Goal: Task Accomplishment & Management: Manage account settings

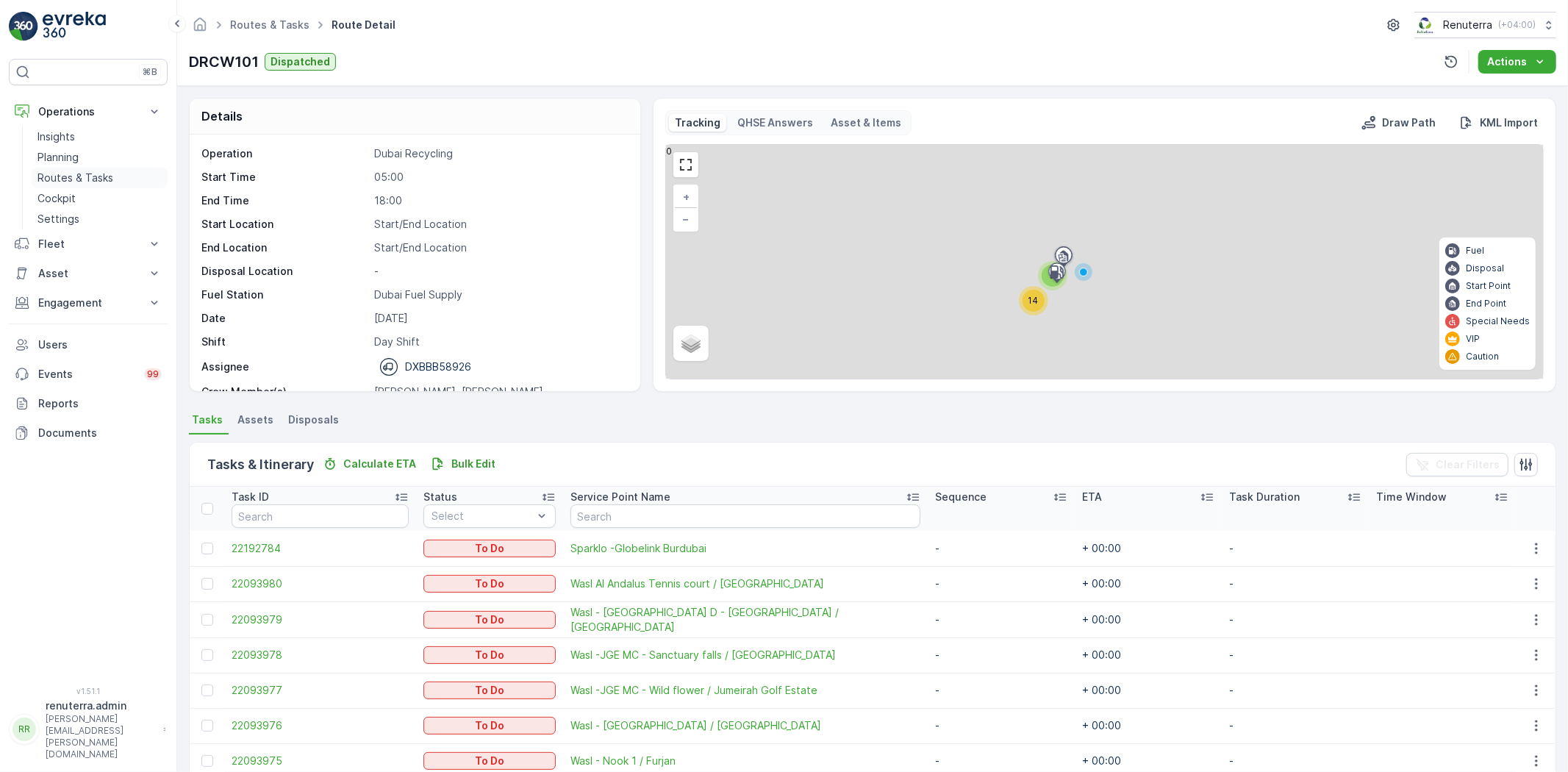
click at [67, 174] on p "Routes & Tasks" at bounding box center [75, 178] width 76 height 15
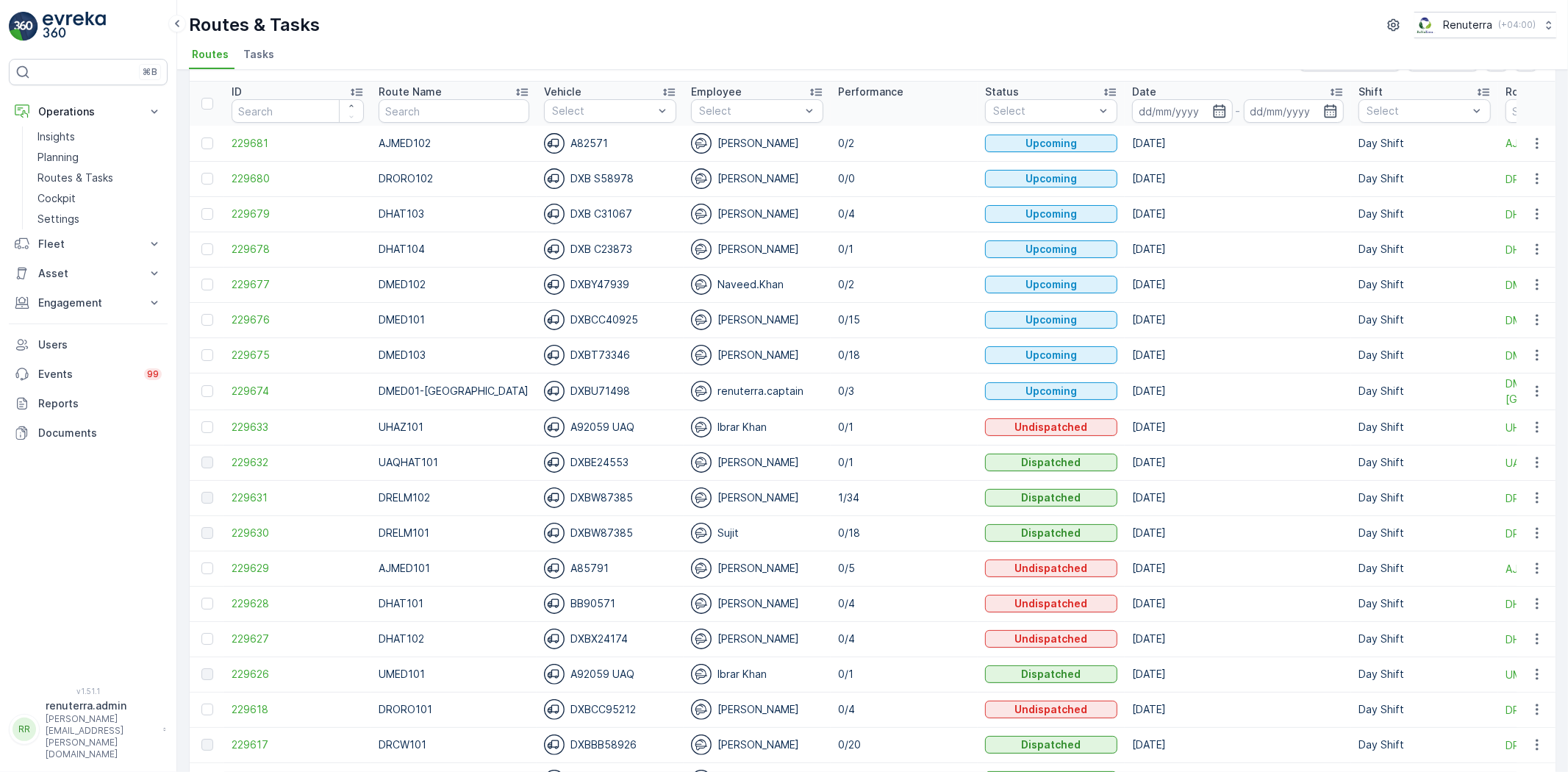
scroll to position [82, 0]
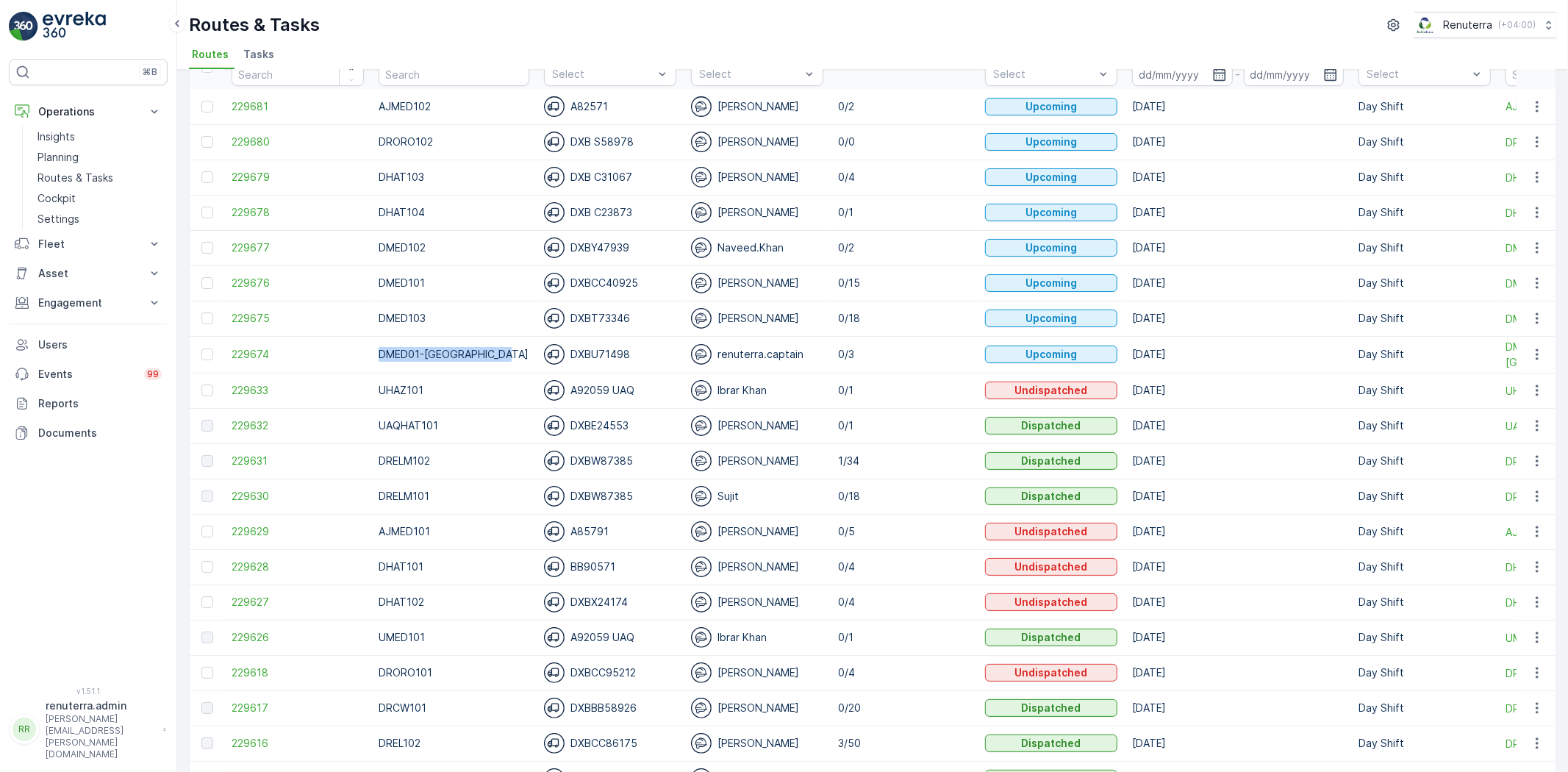
drag, startPoint x: 375, startPoint y: 350, endPoint x: 500, endPoint y: 350, distance: 125.0
click at [500, 350] on td "DMED01-[GEOGRAPHIC_DATA]" at bounding box center [453, 354] width 165 height 37
click at [500, 350] on p "DMED01-[GEOGRAPHIC_DATA]" at bounding box center [453, 355] width 150 height 15
click at [467, 366] on td "DMED01-[GEOGRAPHIC_DATA]" at bounding box center [453, 354] width 165 height 37
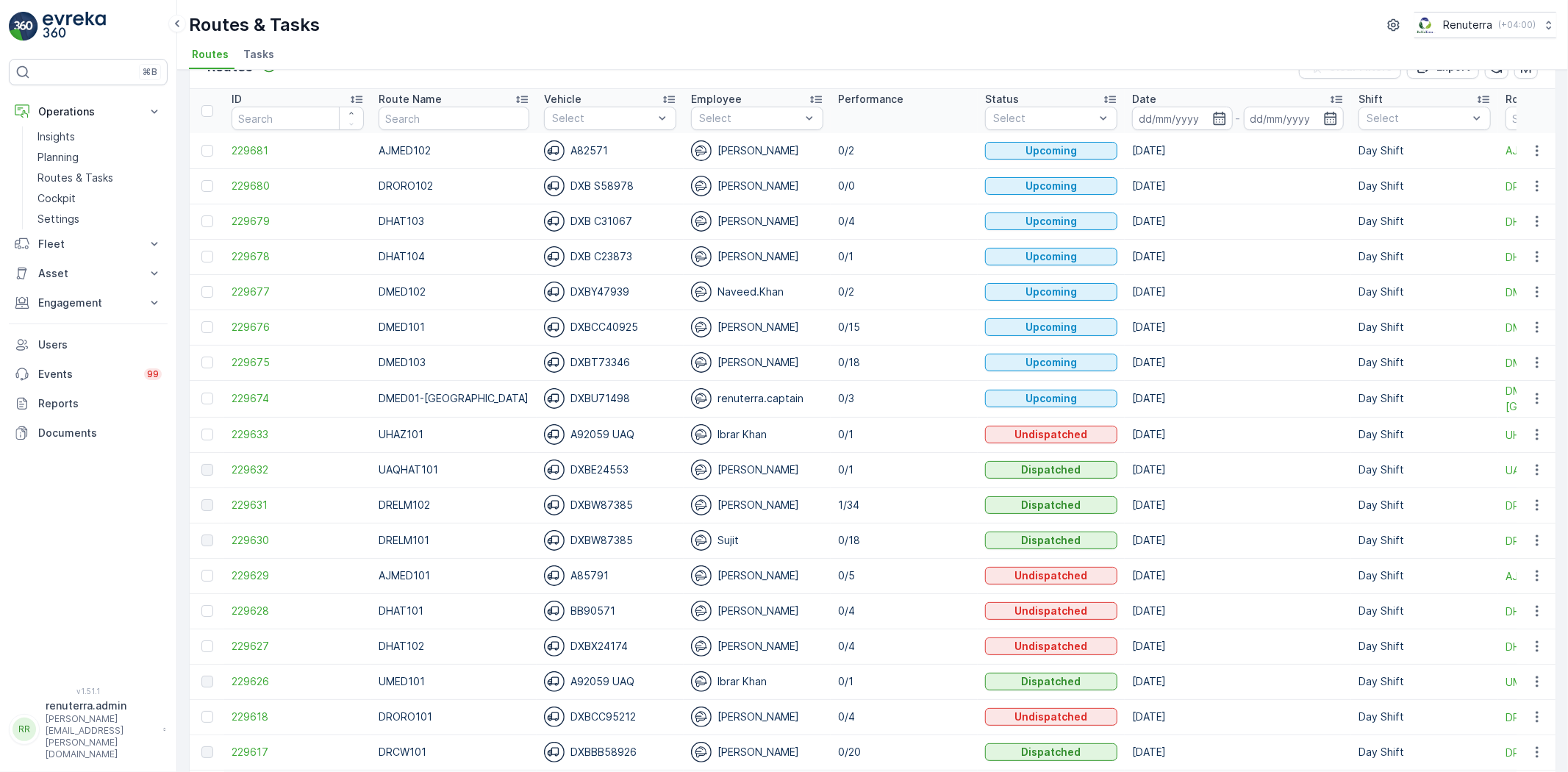
scroll to position [0, 0]
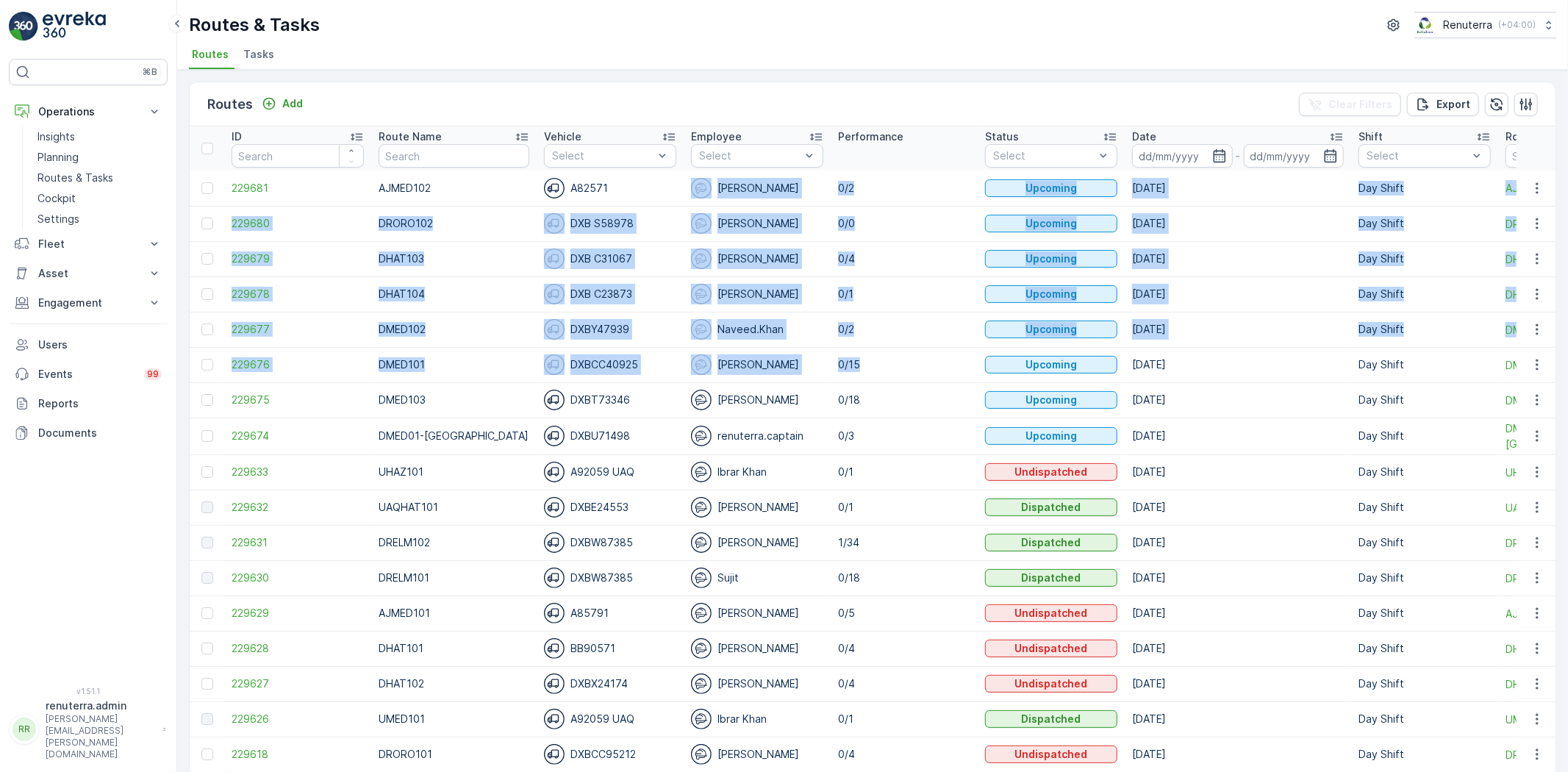
drag, startPoint x: 803, startPoint y: 190, endPoint x: 847, endPoint y: 359, distance: 174.6
click at [855, 335] on p "0/2" at bounding box center [905, 329] width 132 height 15
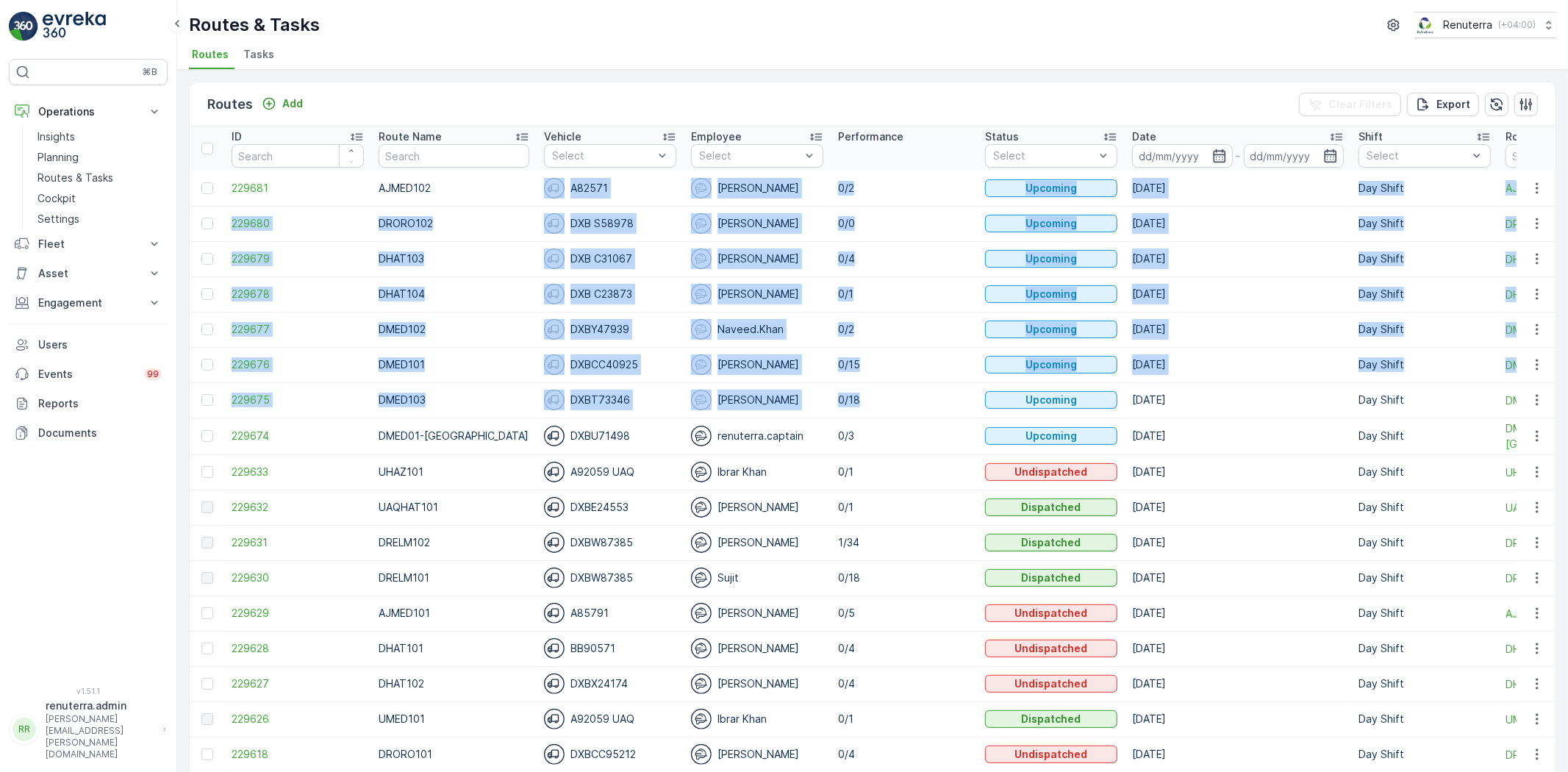
drag, startPoint x: 659, startPoint y: 179, endPoint x: 880, endPoint y: 387, distance: 303.5
click at [899, 326] on p "0/2" at bounding box center [905, 329] width 132 height 15
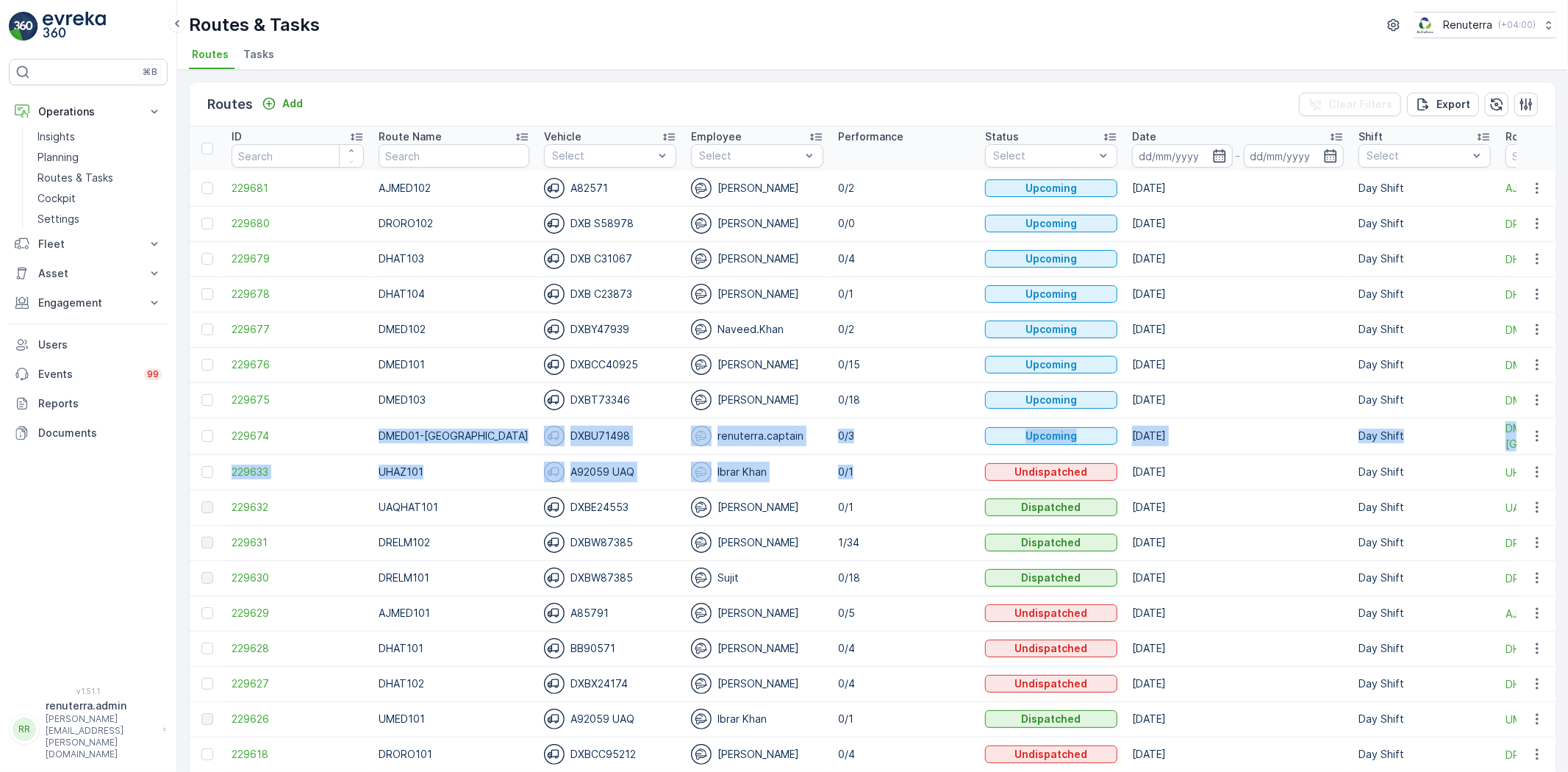
drag, startPoint x: 373, startPoint y: 429, endPoint x: 833, endPoint y: 454, distance: 460.7
click at [854, 430] on p "0/3" at bounding box center [905, 436] width 132 height 15
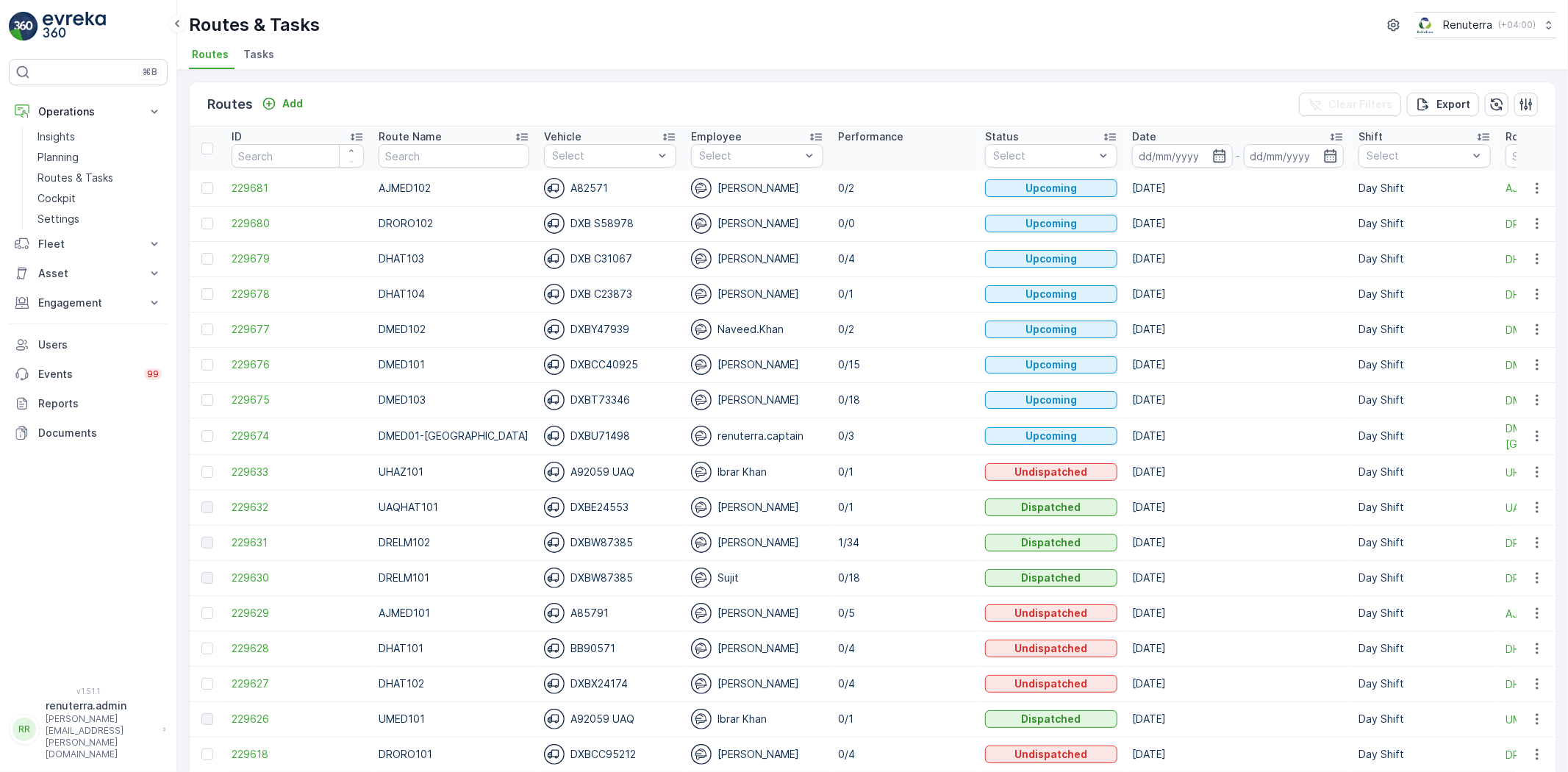
click at [471, 442] on p "DMED01-[GEOGRAPHIC_DATA]" at bounding box center [453, 436] width 150 height 15
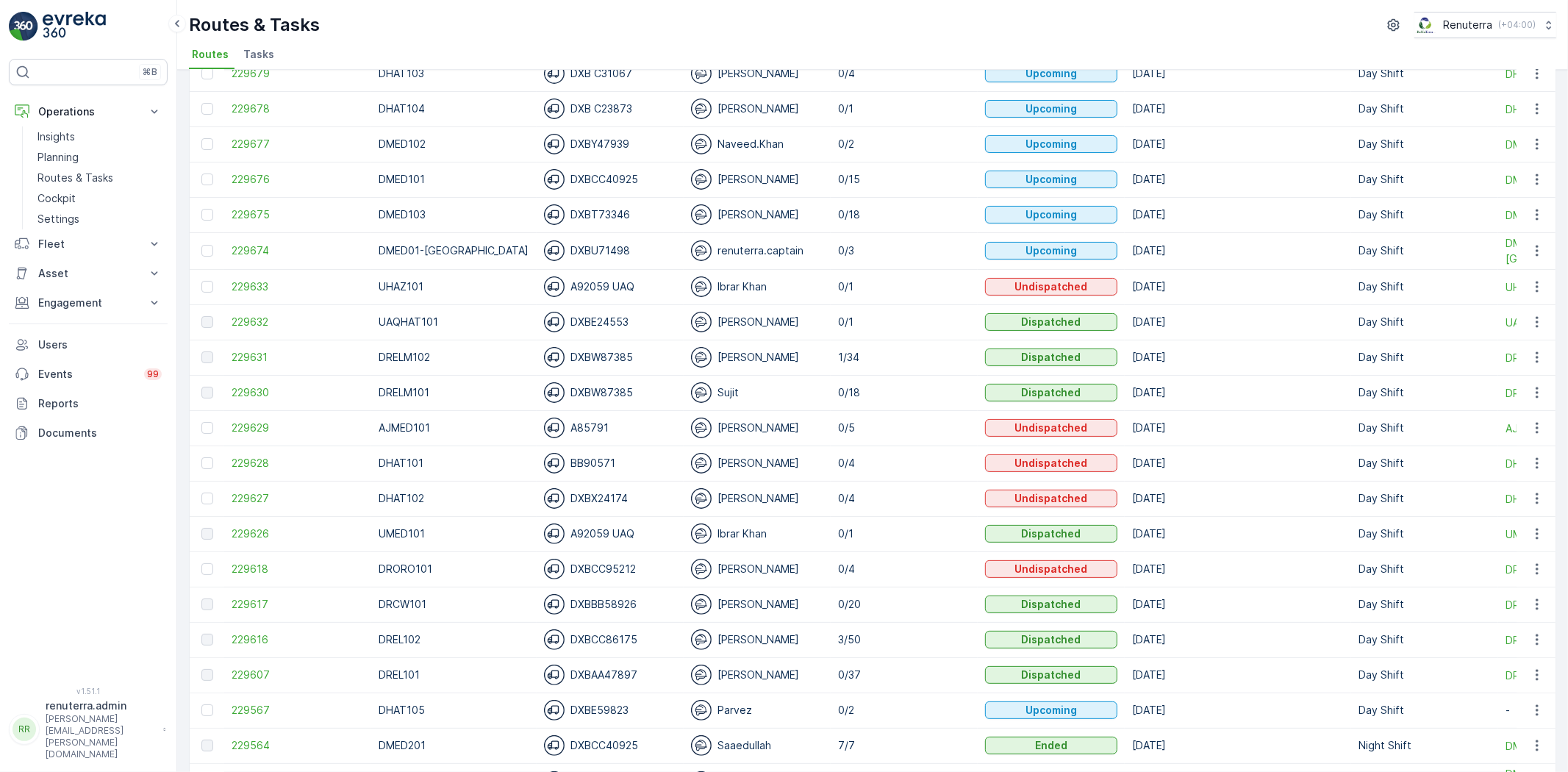
scroll to position [245, 0]
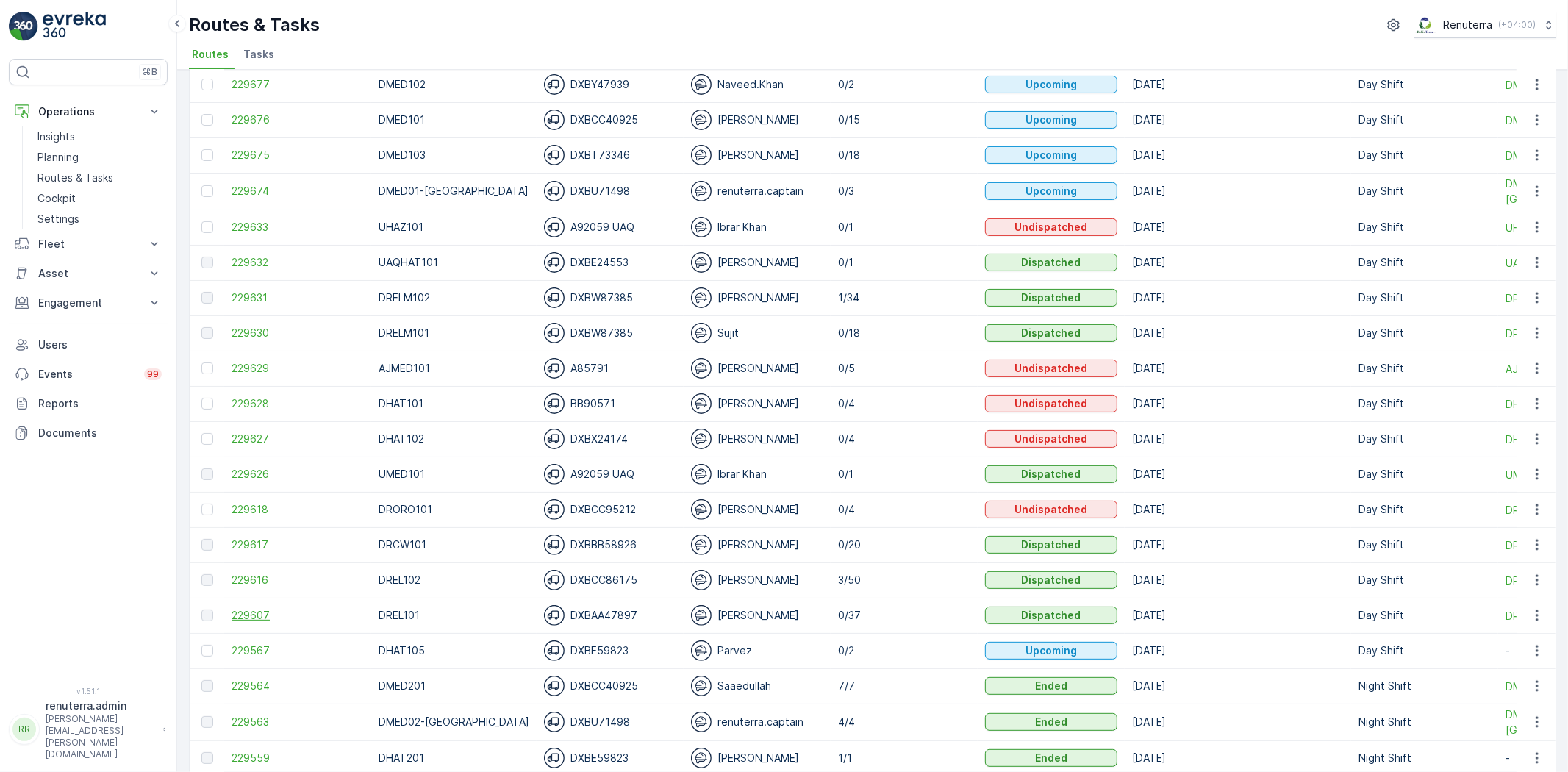
click at [243, 612] on span "229607" at bounding box center [297, 615] width 132 height 15
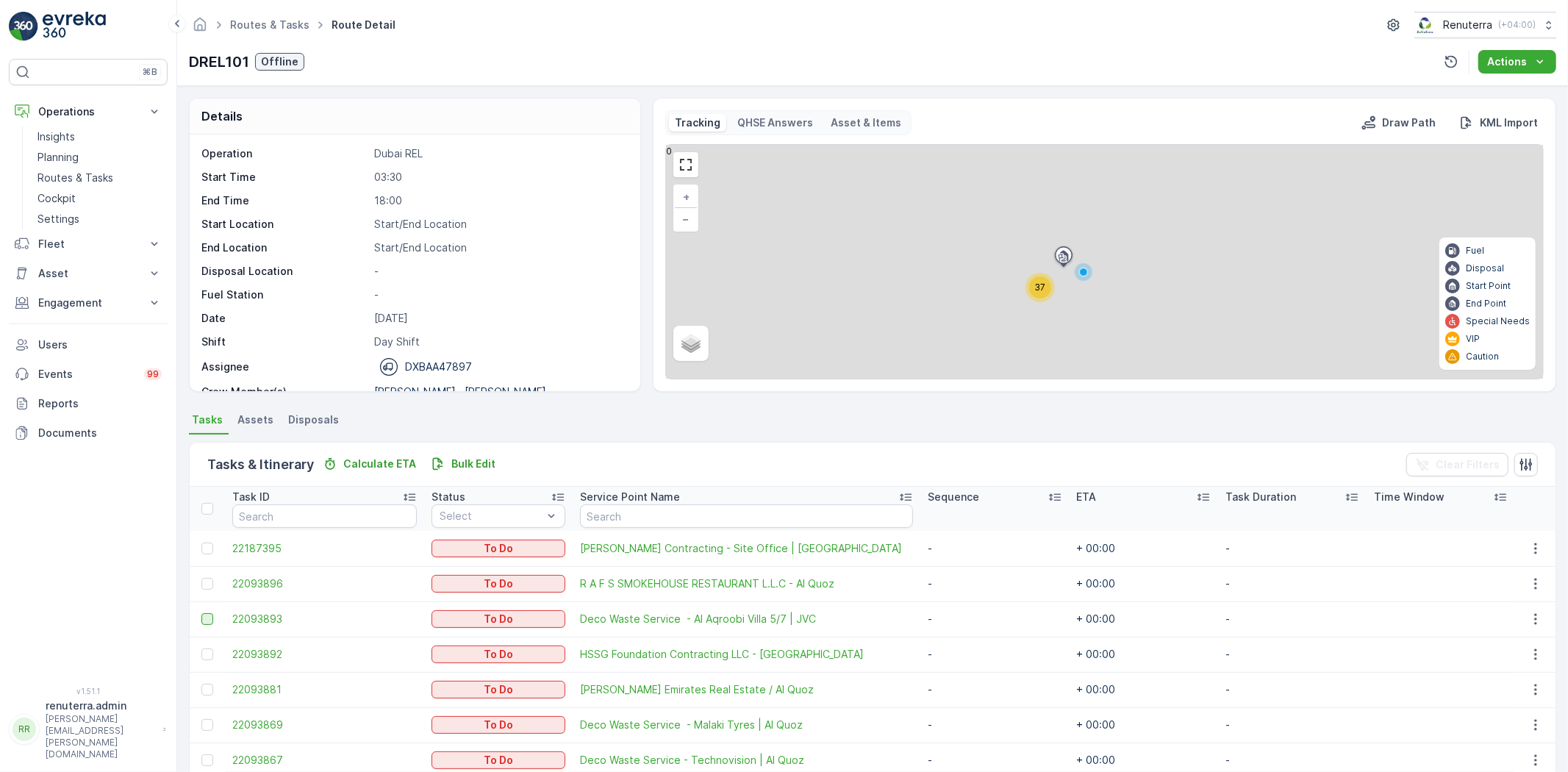
click at [209, 619] on div at bounding box center [208, 618] width 11 height 11
click at [202, 613] on input "checkbox" at bounding box center [202, 613] width 0 height 0
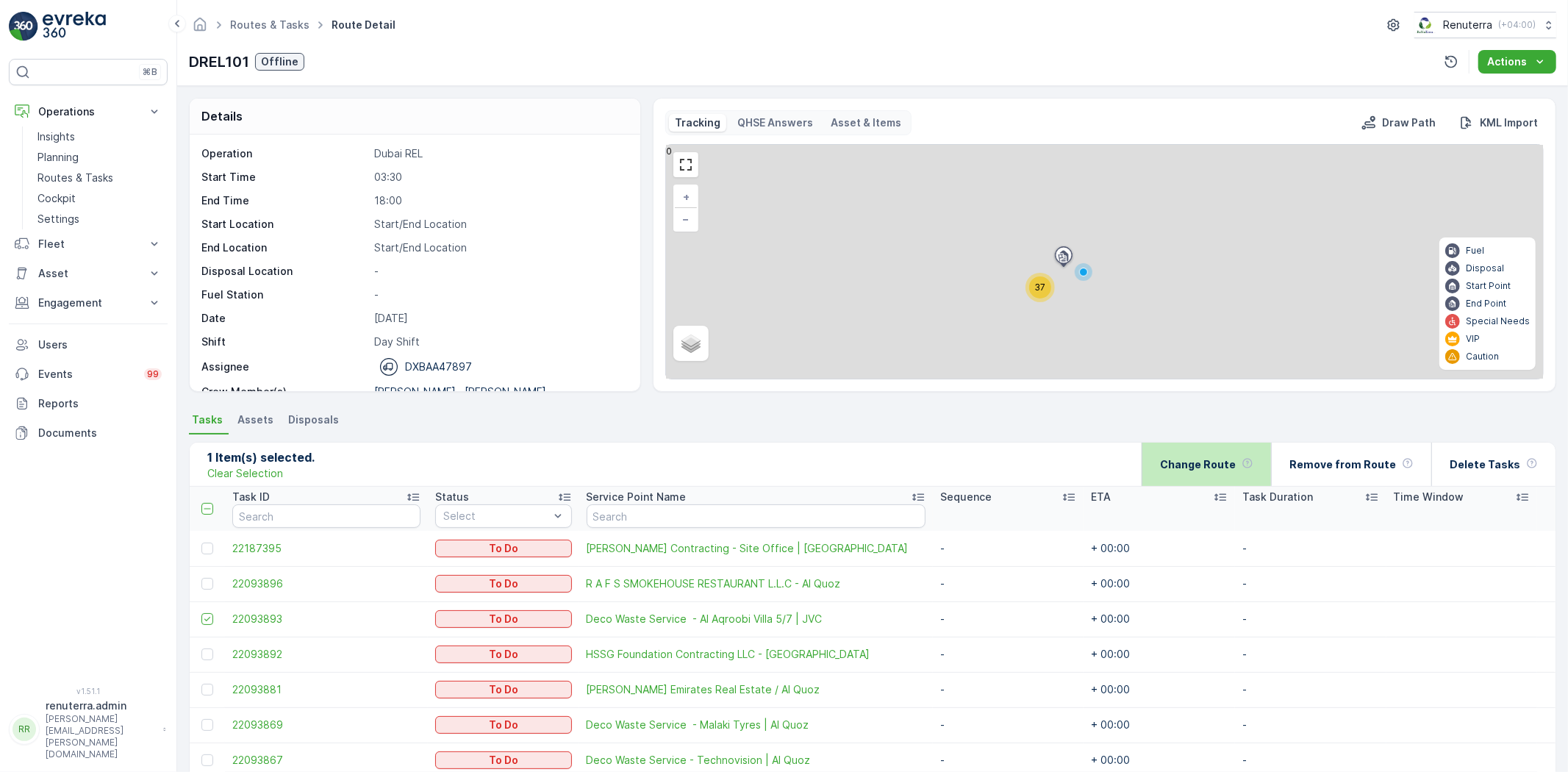
click at [1199, 476] on div "Change Route" at bounding box center [1207, 464] width 93 height 43
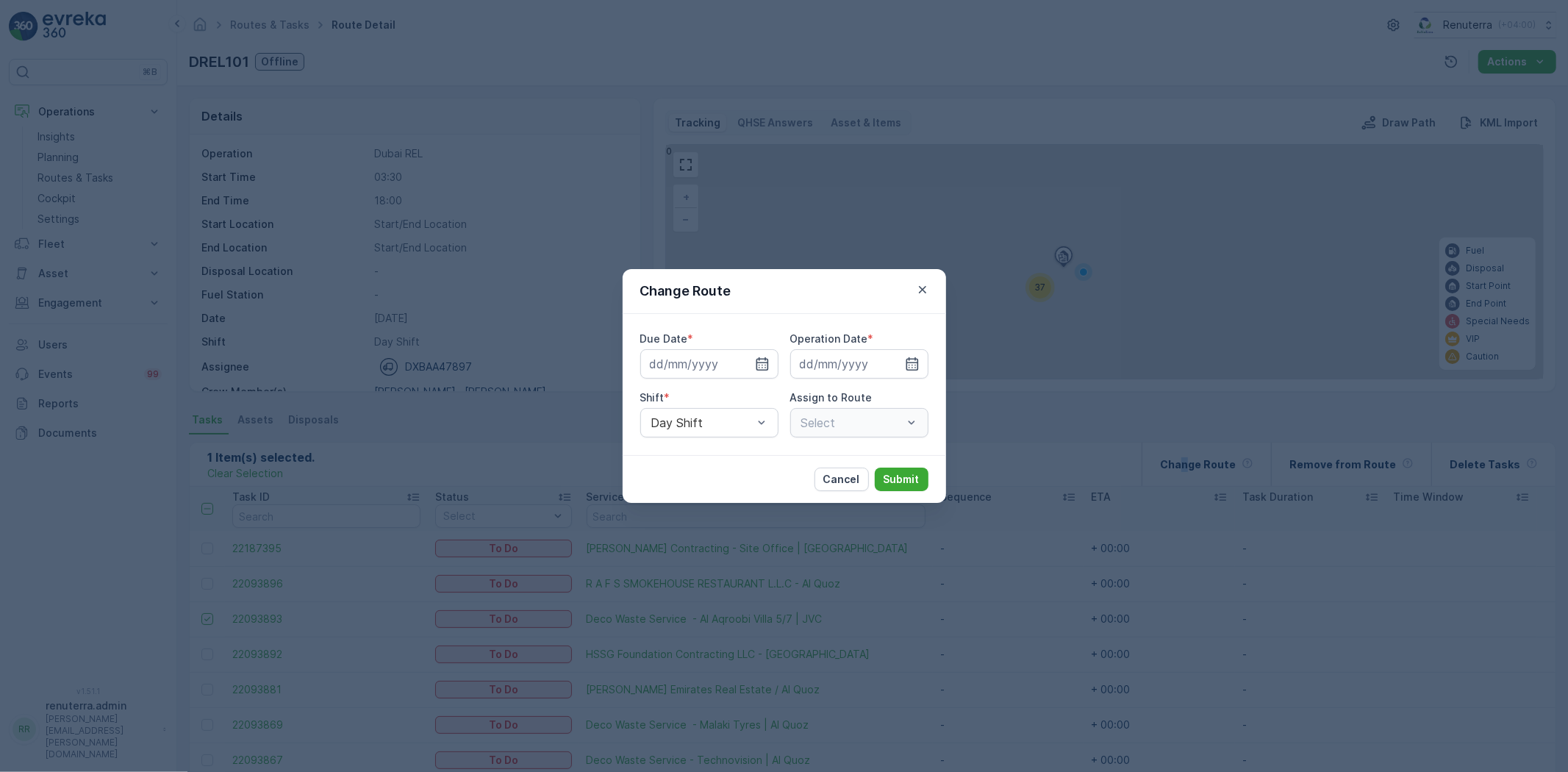
type input "[DATE]"
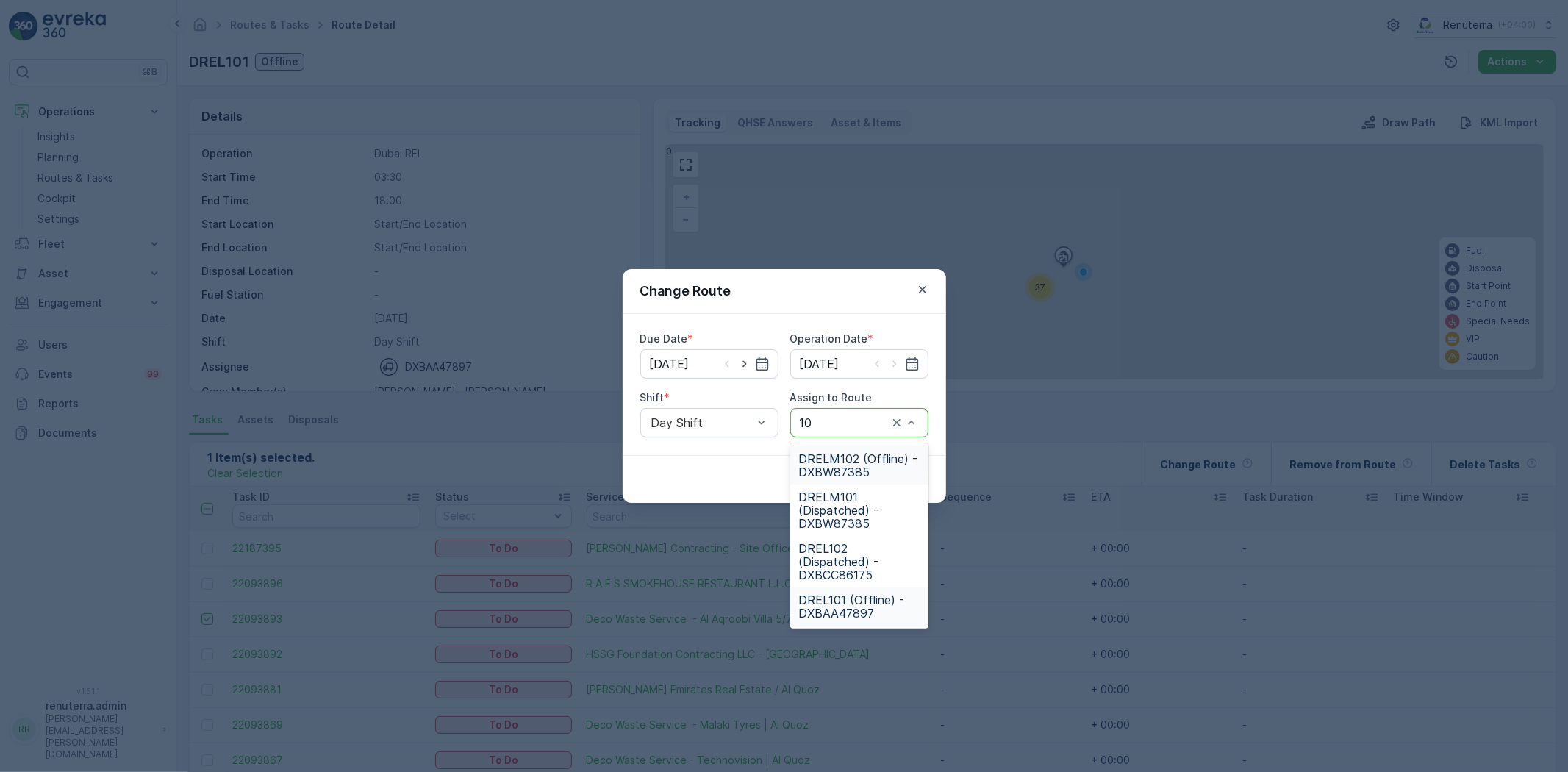
type input "102"
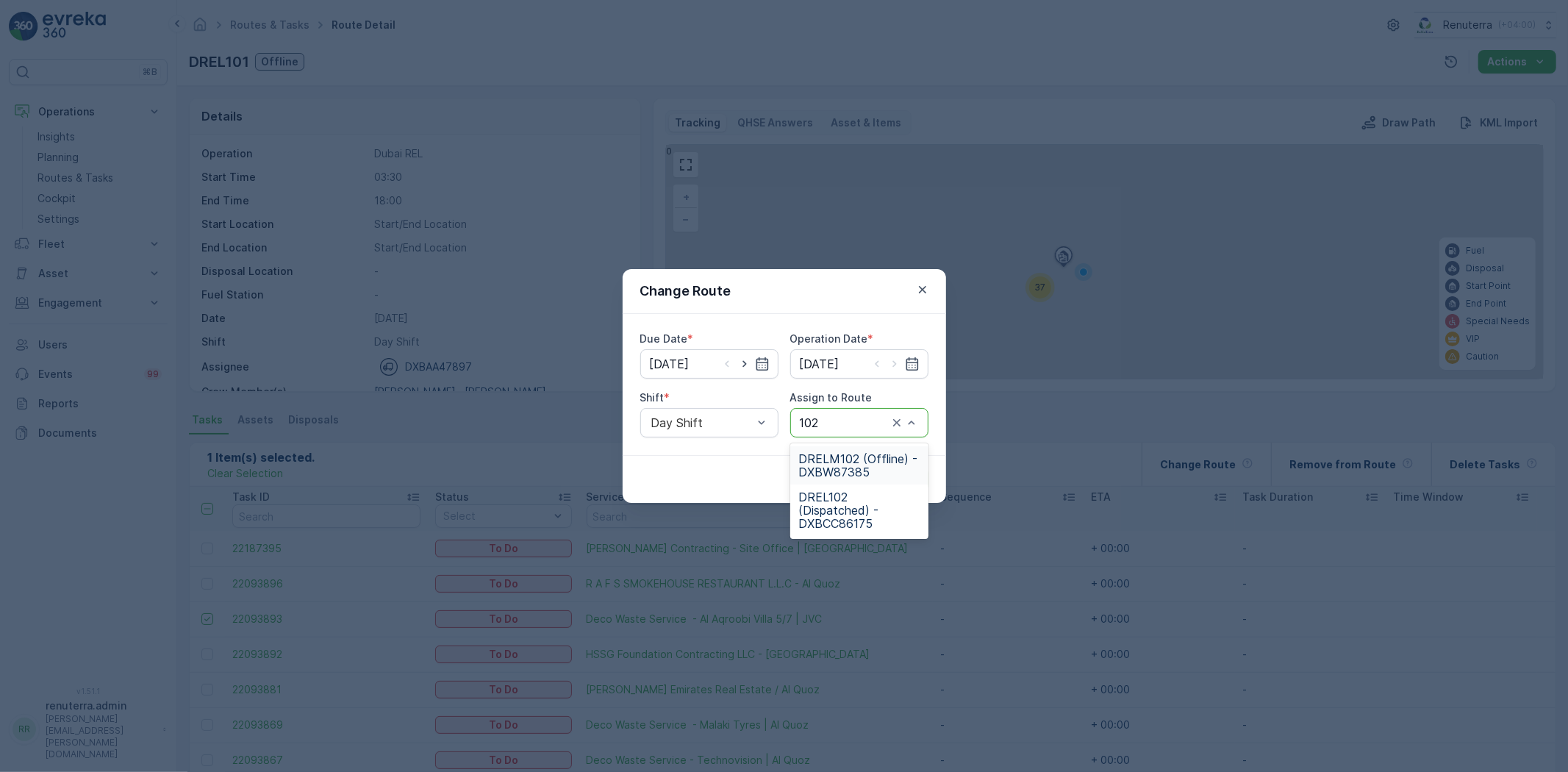
click at [878, 457] on span "DRELM102 (Offline) - DXBW87385" at bounding box center [860, 465] width 121 height 26
click at [905, 469] on button "Submit" at bounding box center [902, 479] width 54 height 24
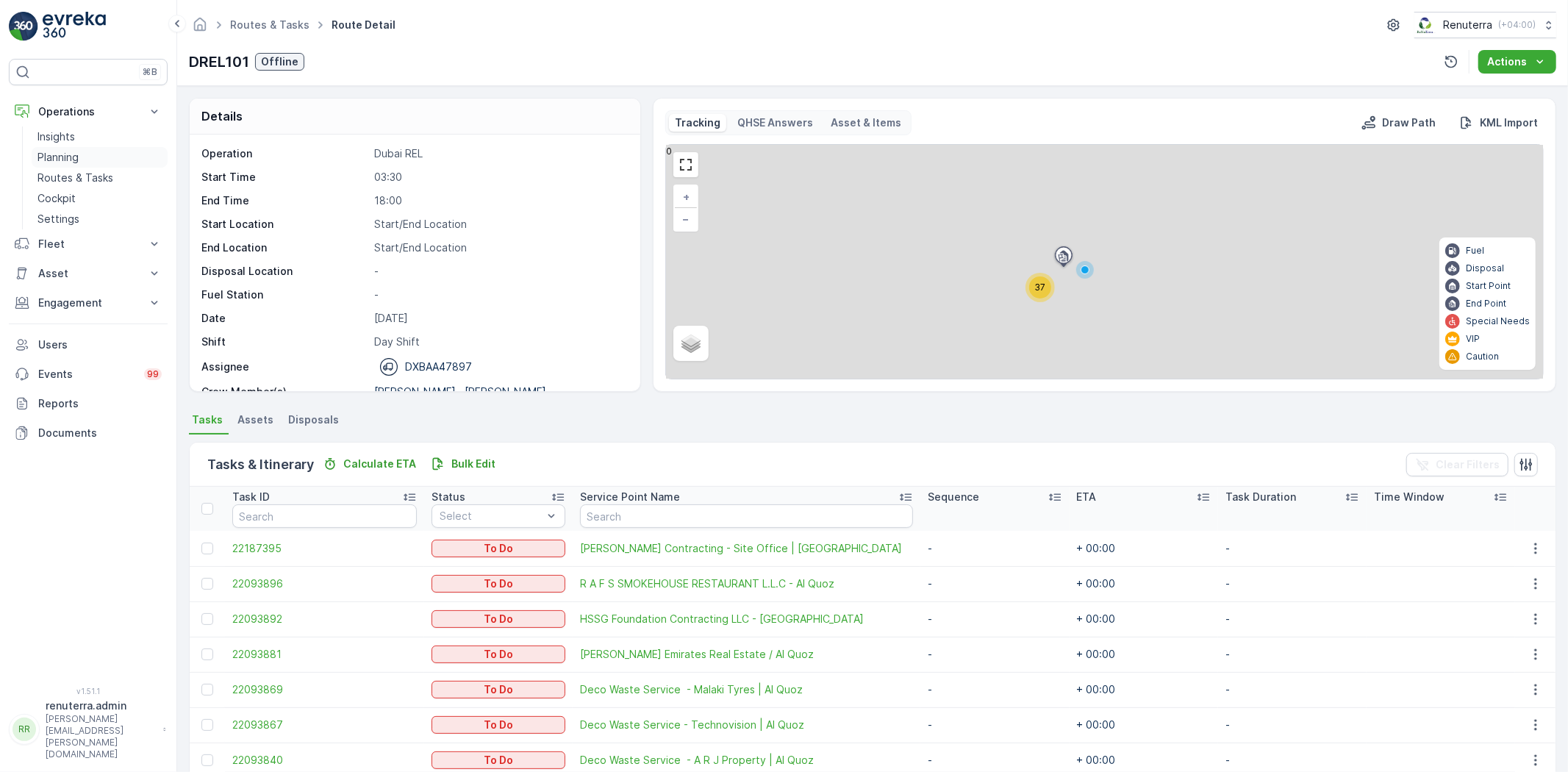
click at [60, 156] on p "Planning" at bounding box center [58, 158] width 41 height 15
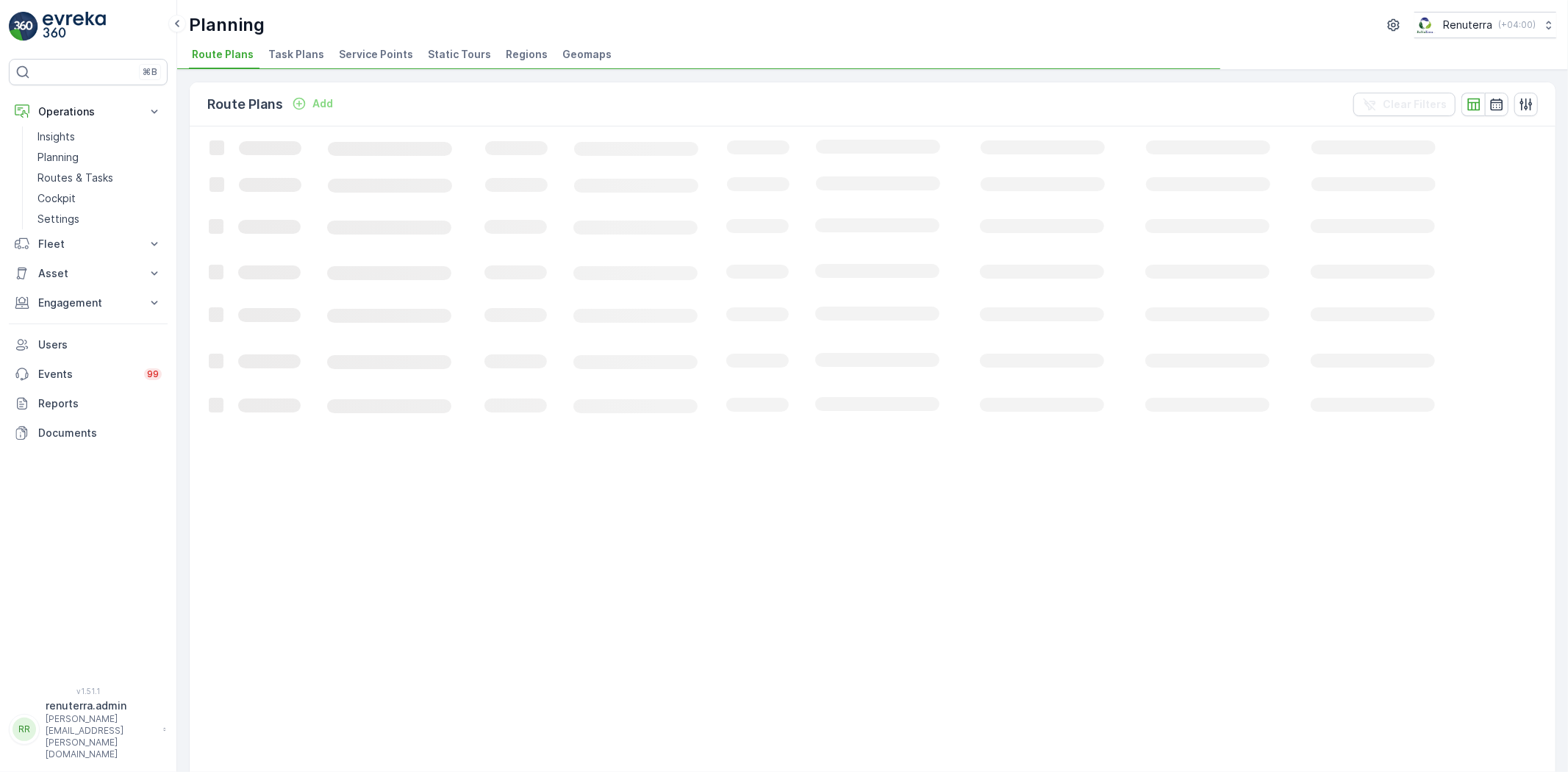
click at [370, 52] on span "Service Points" at bounding box center [376, 55] width 74 height 15
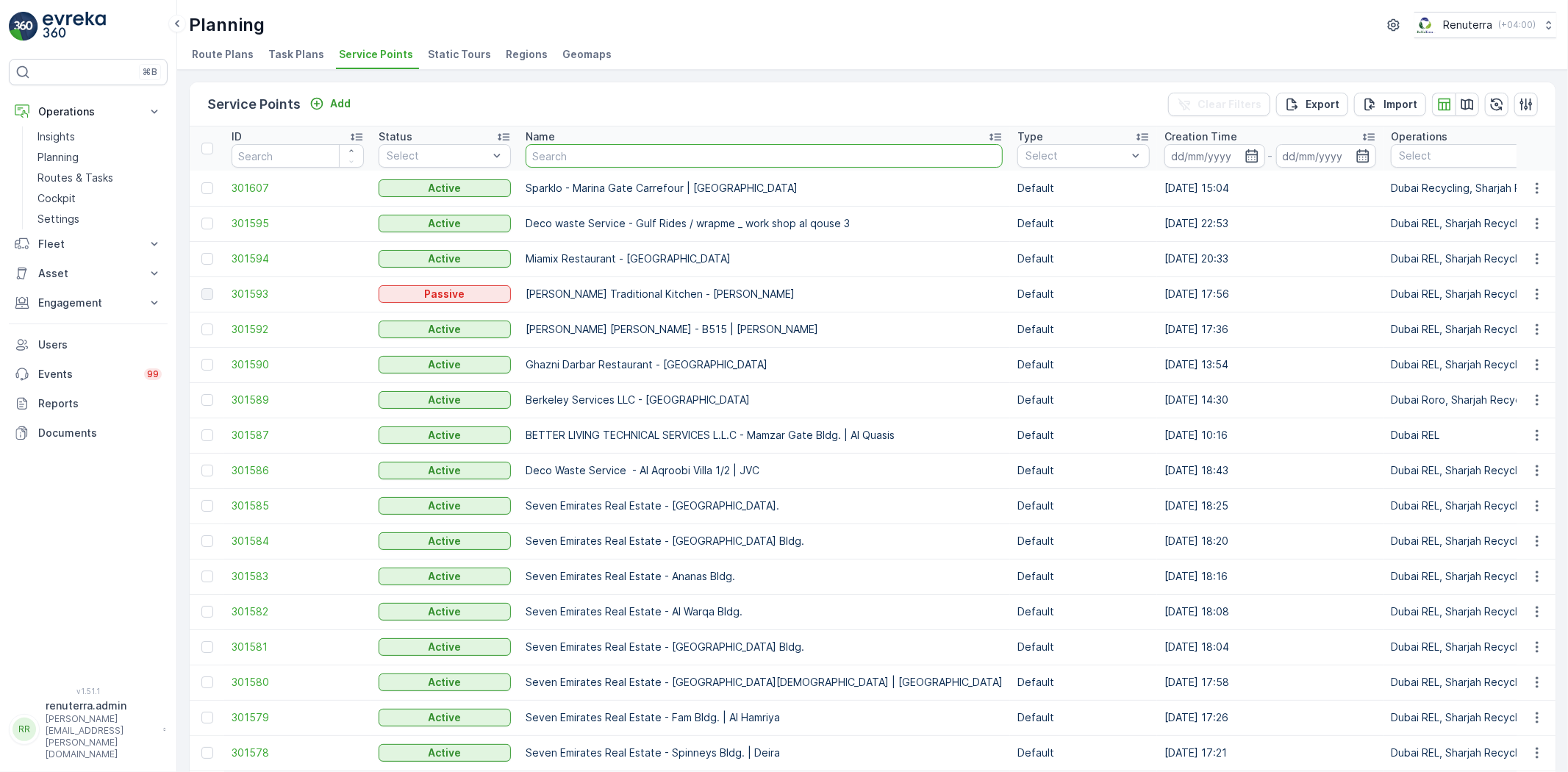
click at [637, 156] on input "text" at bounding box center [764, 155] width 477 height 24
type input "smoke"
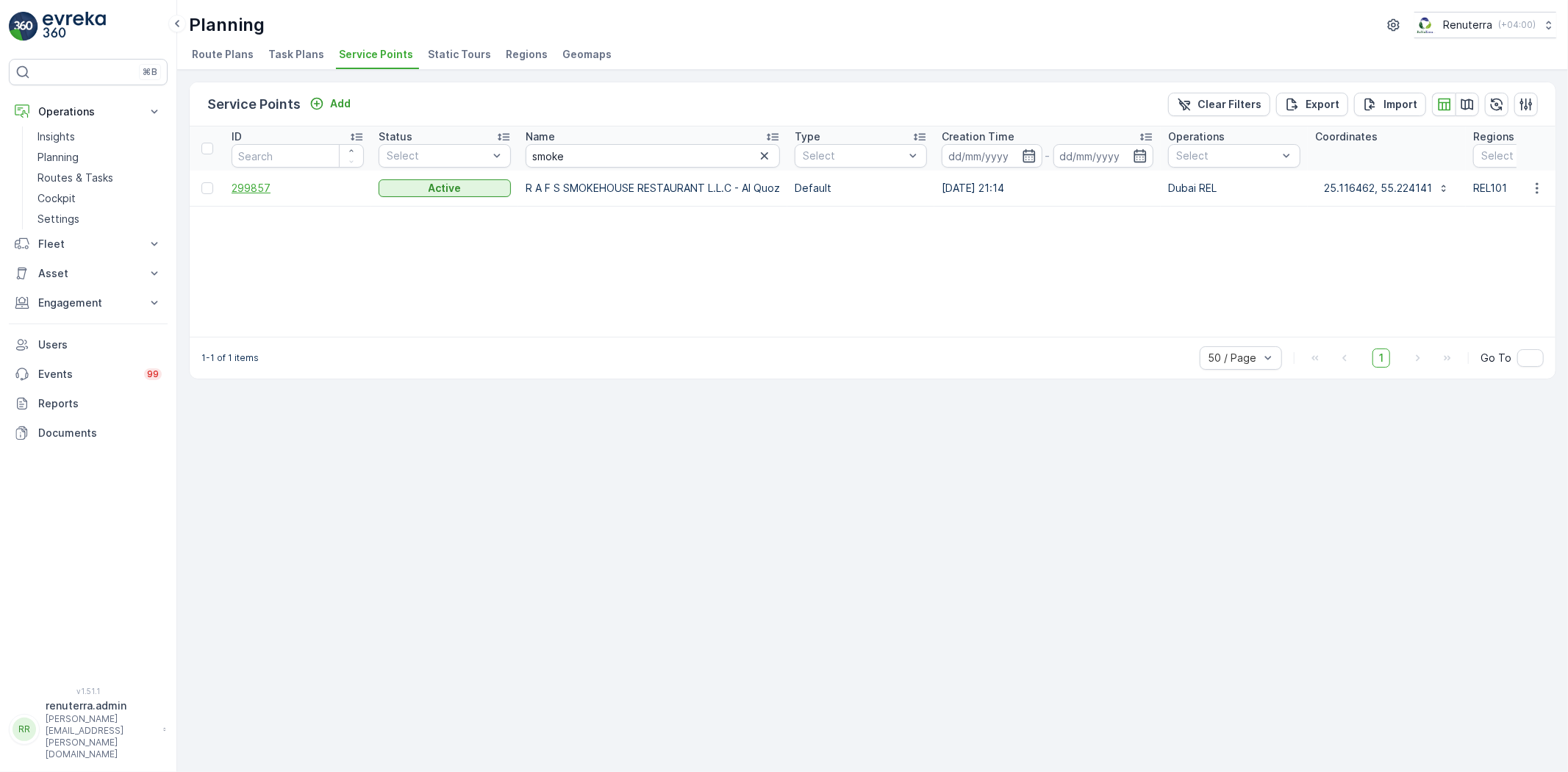
click at [252, 185] on span "299857" at bounding box center [297, 188] width 132 height 15
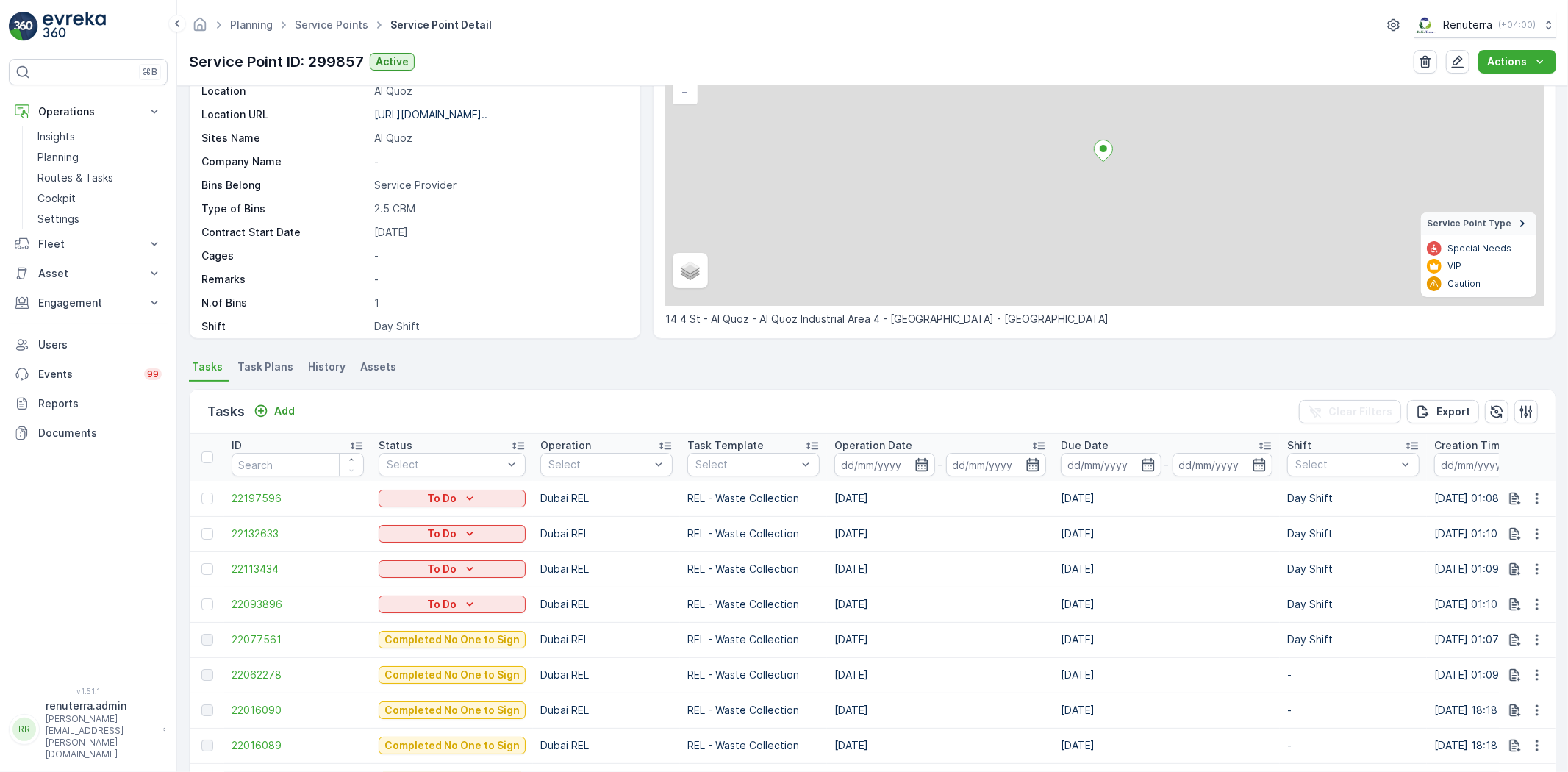
scroll to position [163, 0]
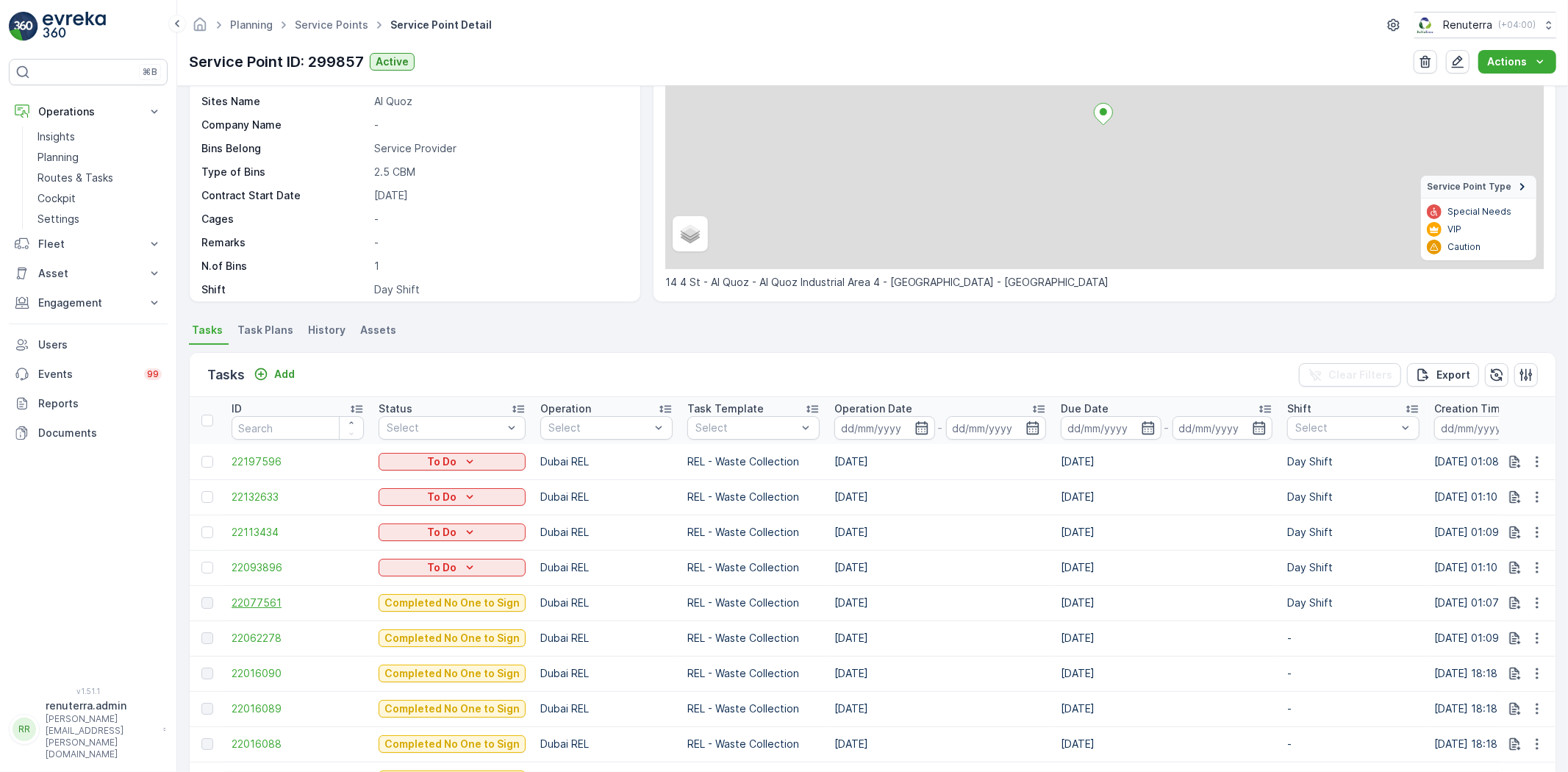
click at [250, 605] on span "22077561" at bounding box center [297, 603] width 132 height 15
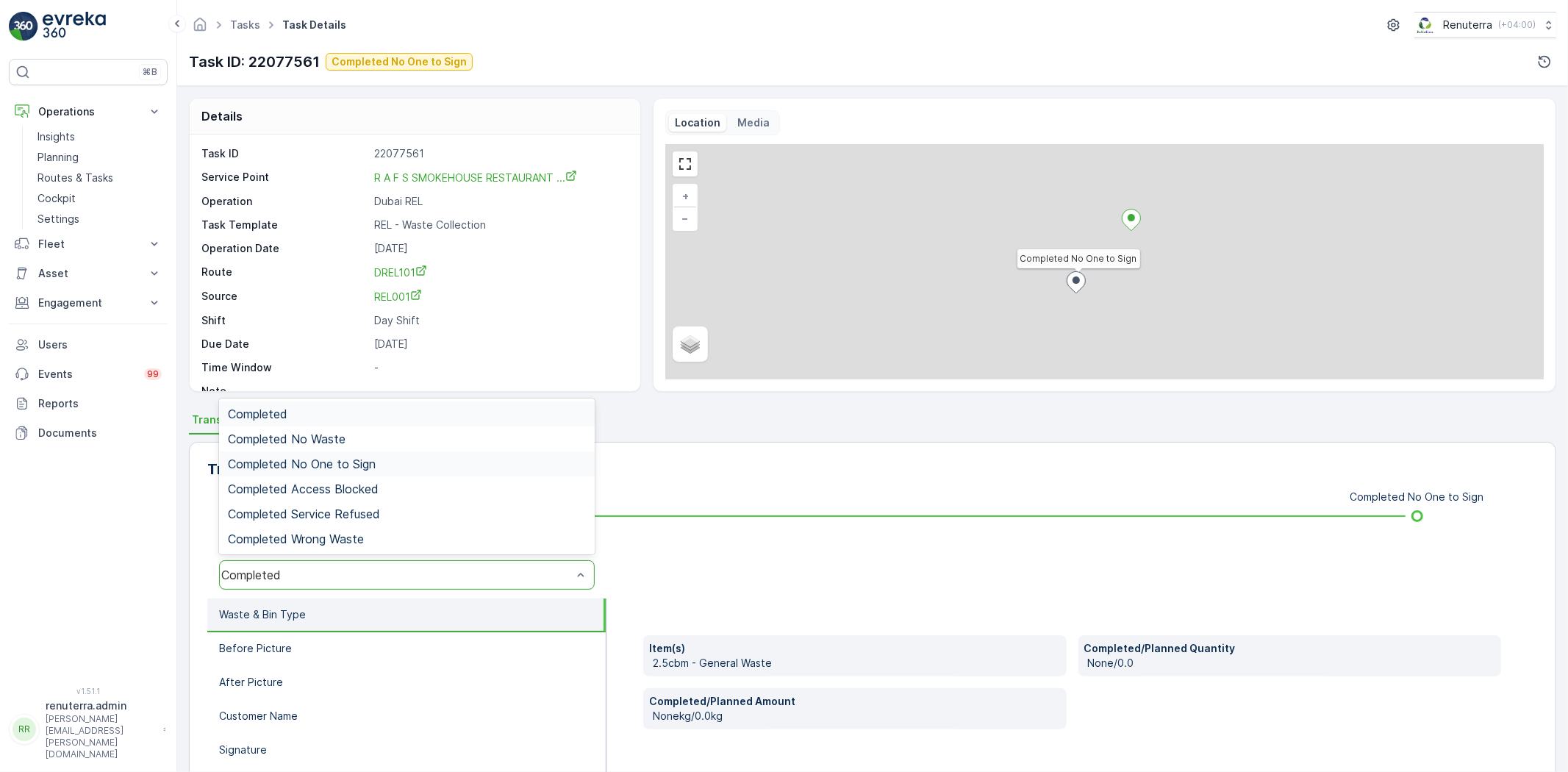
click at [341, 465] on span "Completed No One to Sign" at bounding box center [302, 464] width 148 height 13
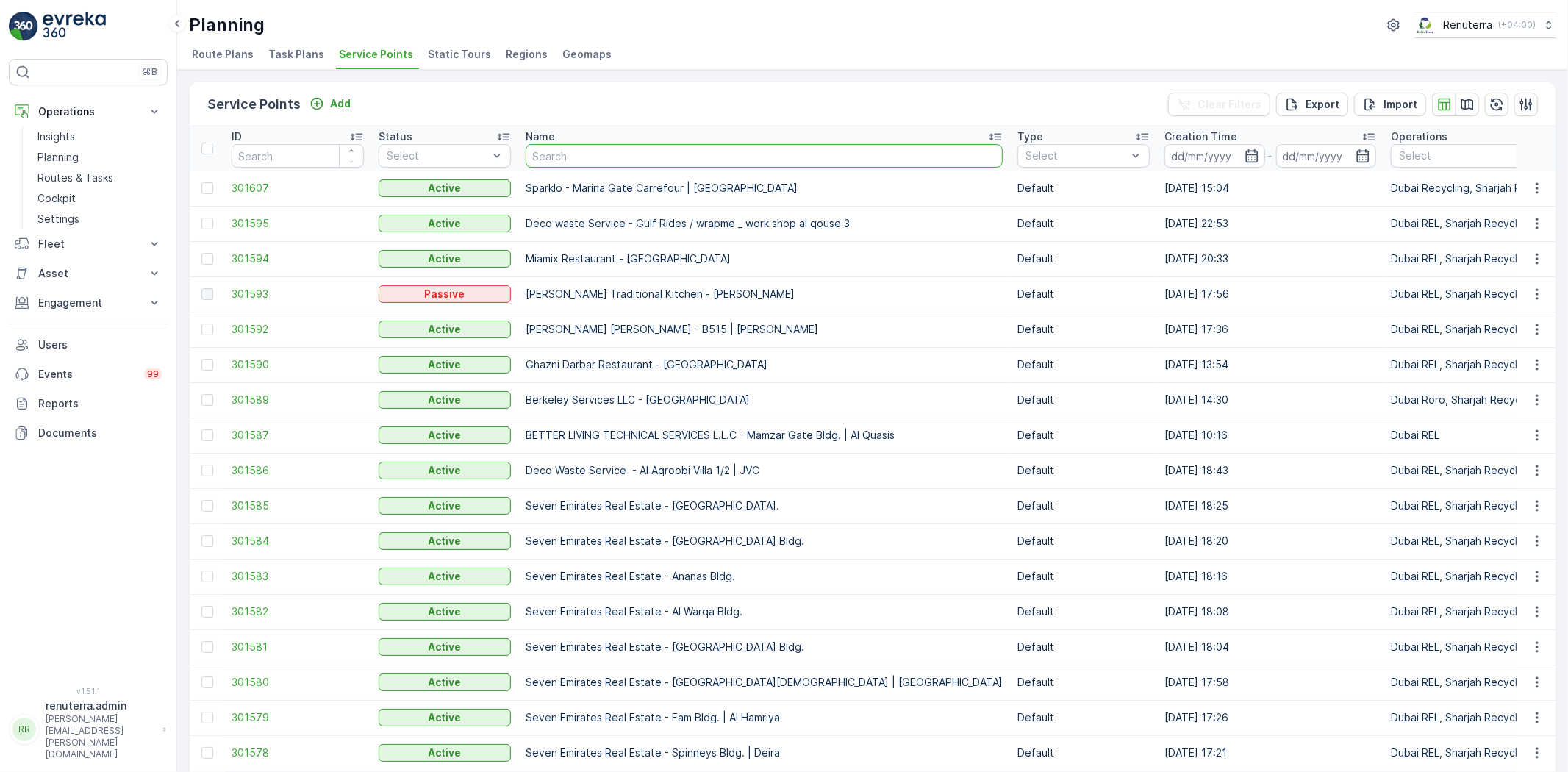
click at [589, 158] on input "text" at bounding box center [764, 155] width 477 height 24
type input "c"
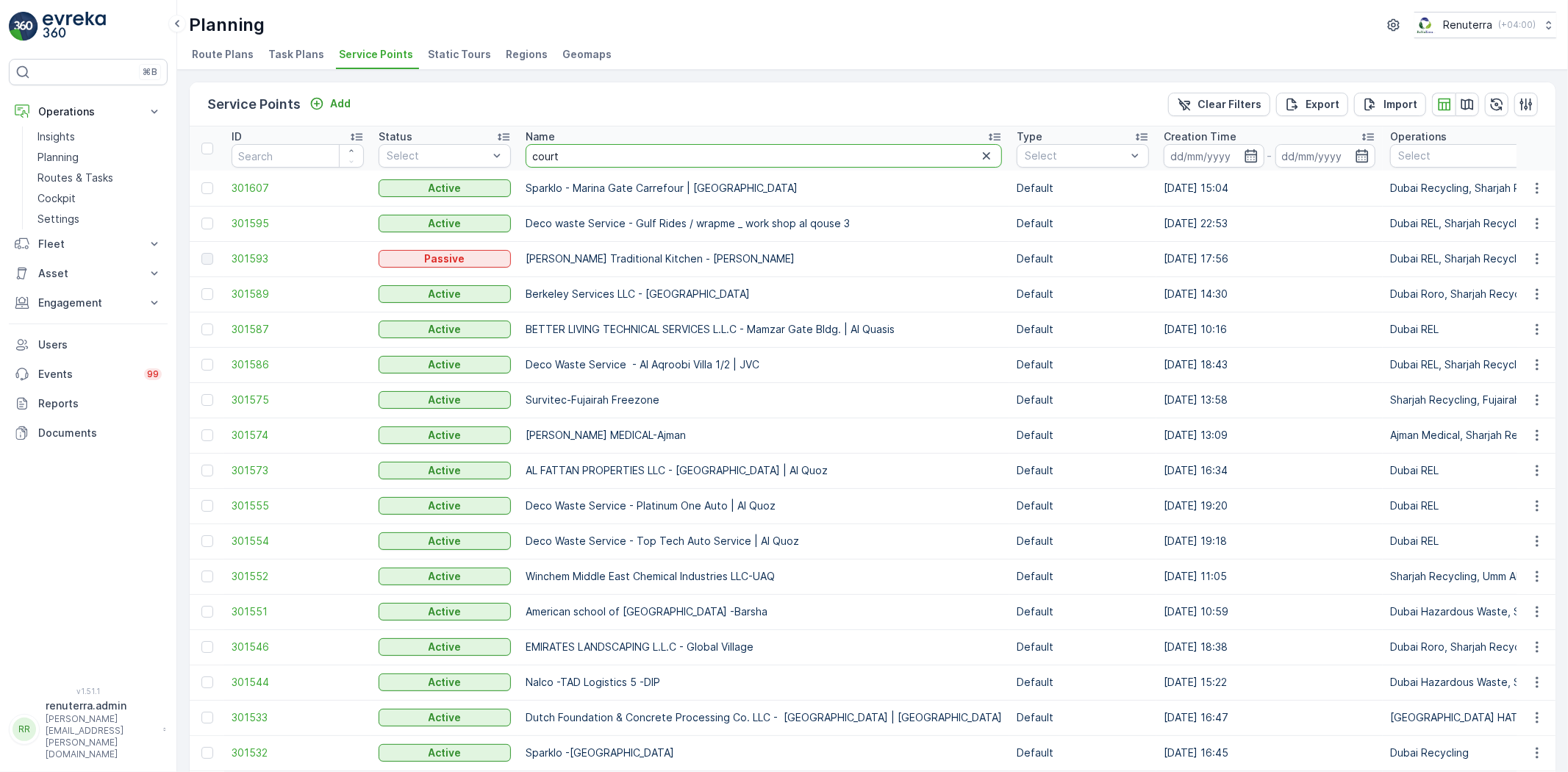
type input "courty"
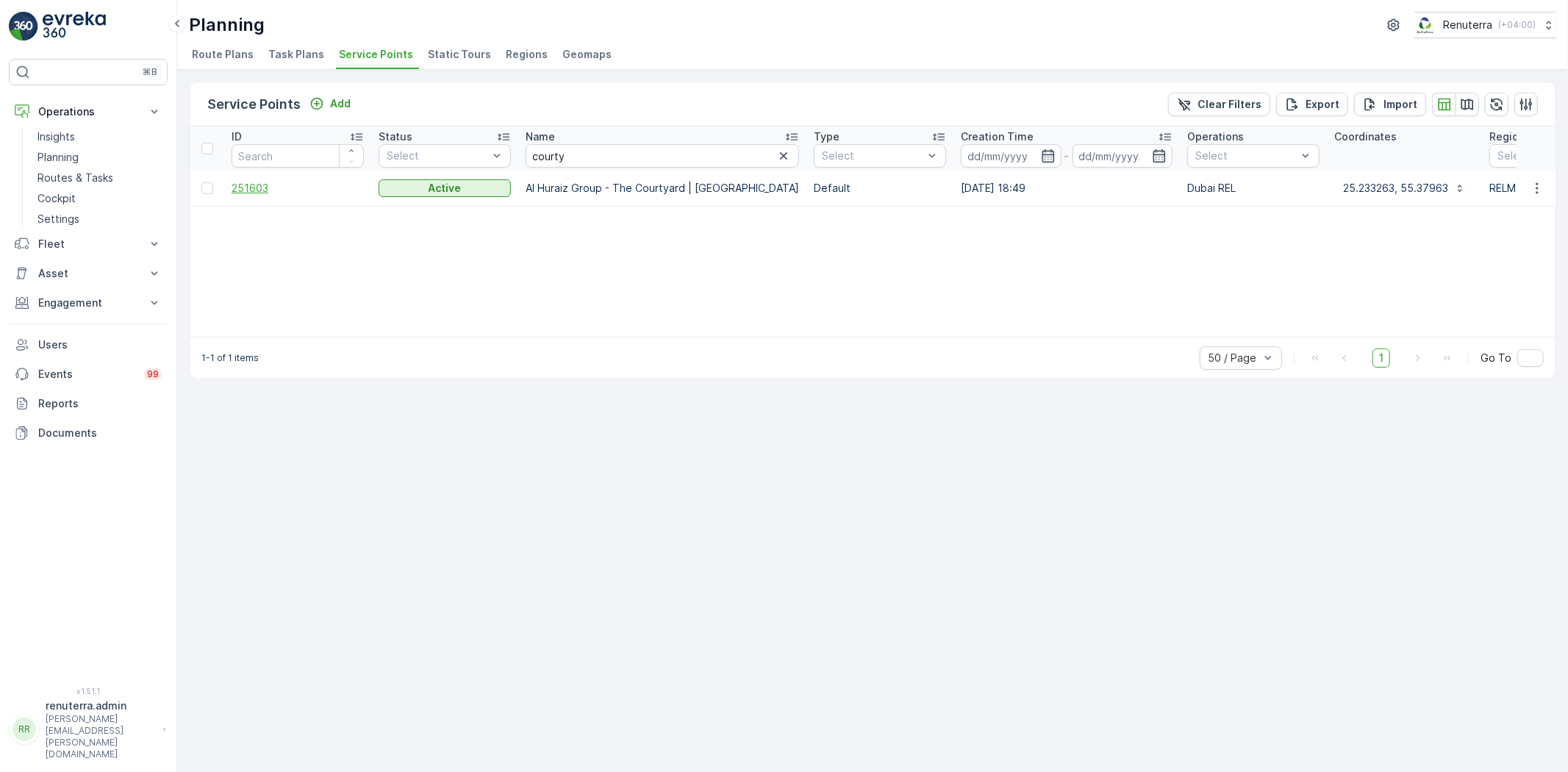
click at [259, 187] on span "251603" at bounding box center [297, 188] width 132 height 15
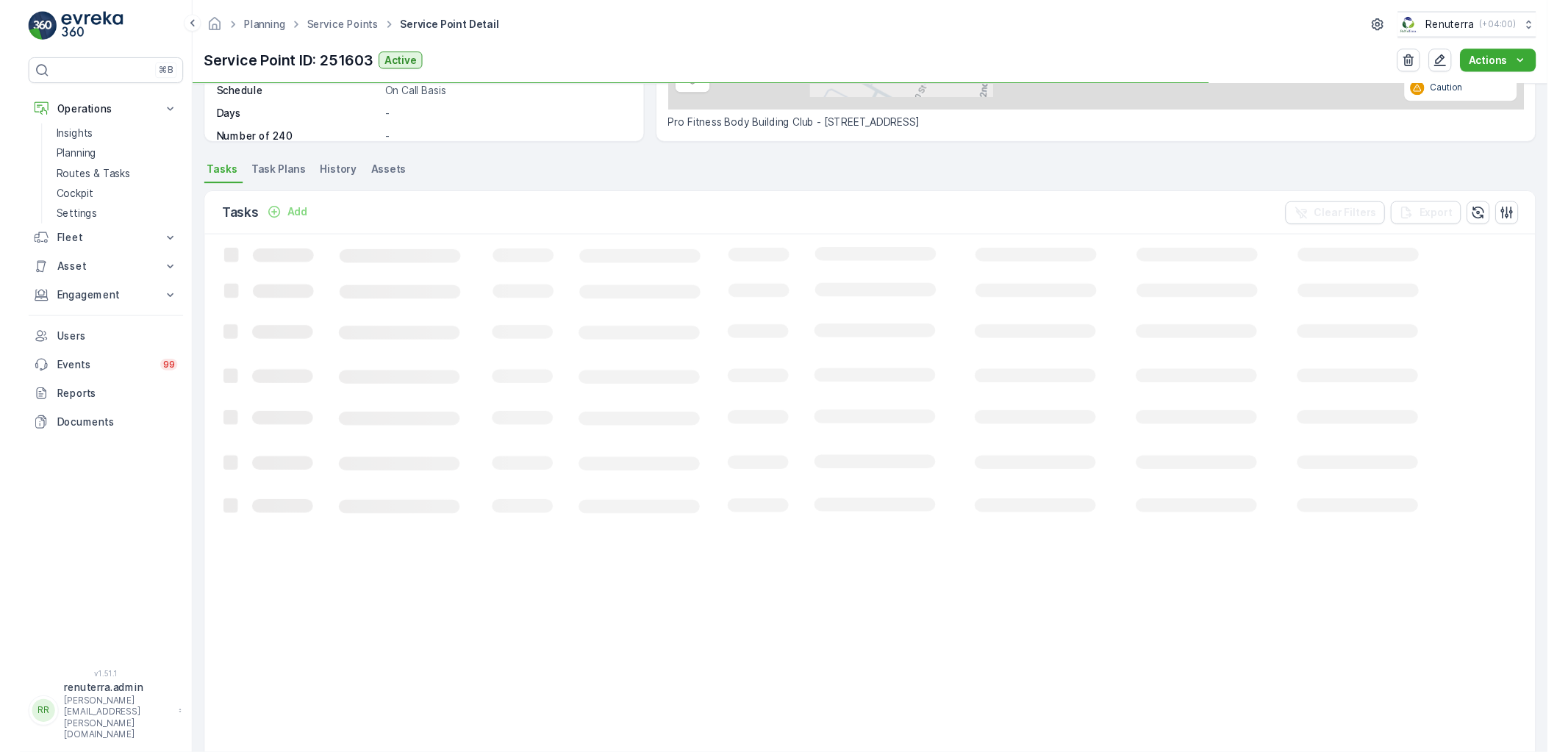
scroll to position [326, 0]
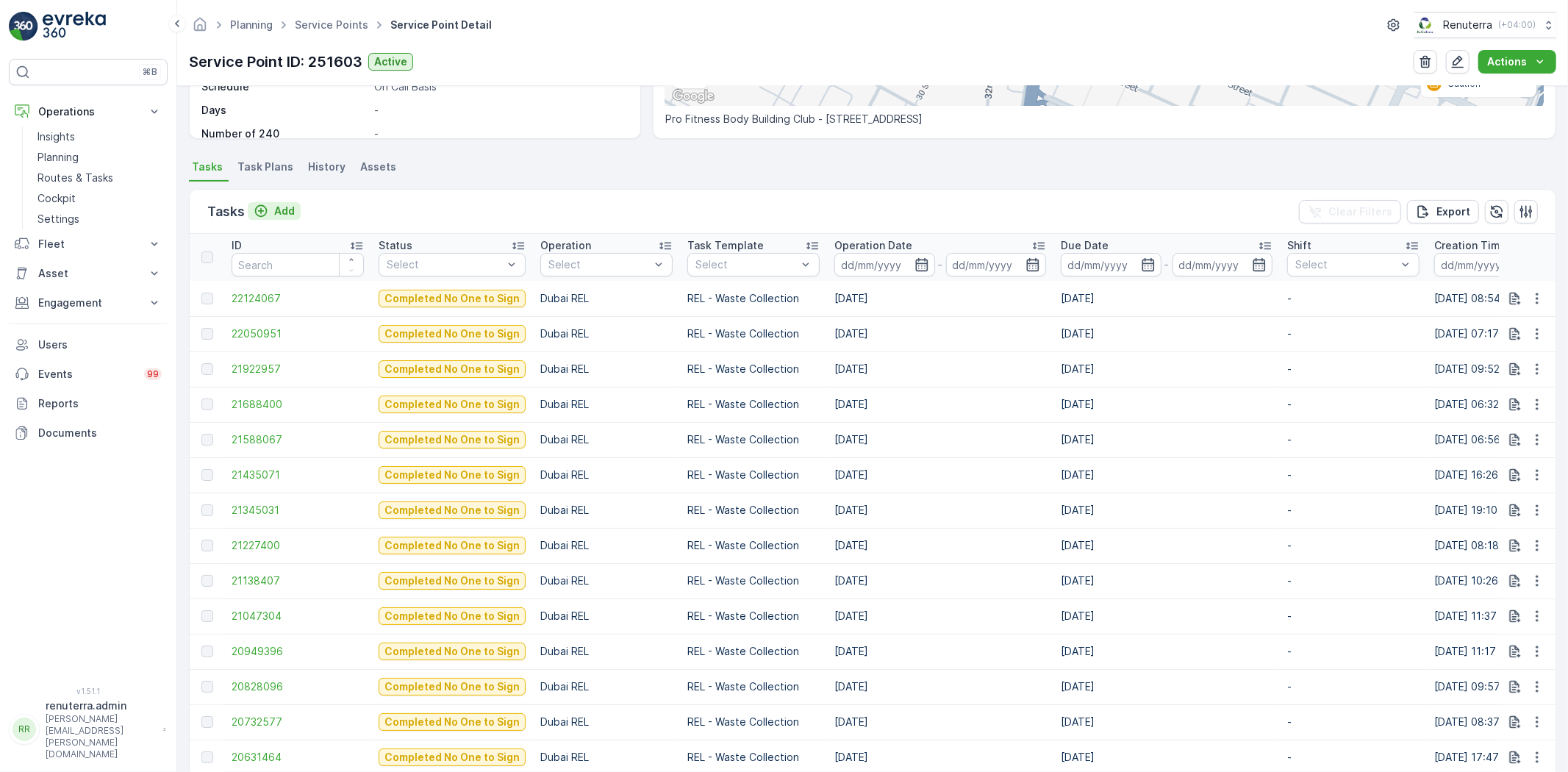
click at [282, 203] on p "Add" at bounding box center [284, 211] width 20 height 15
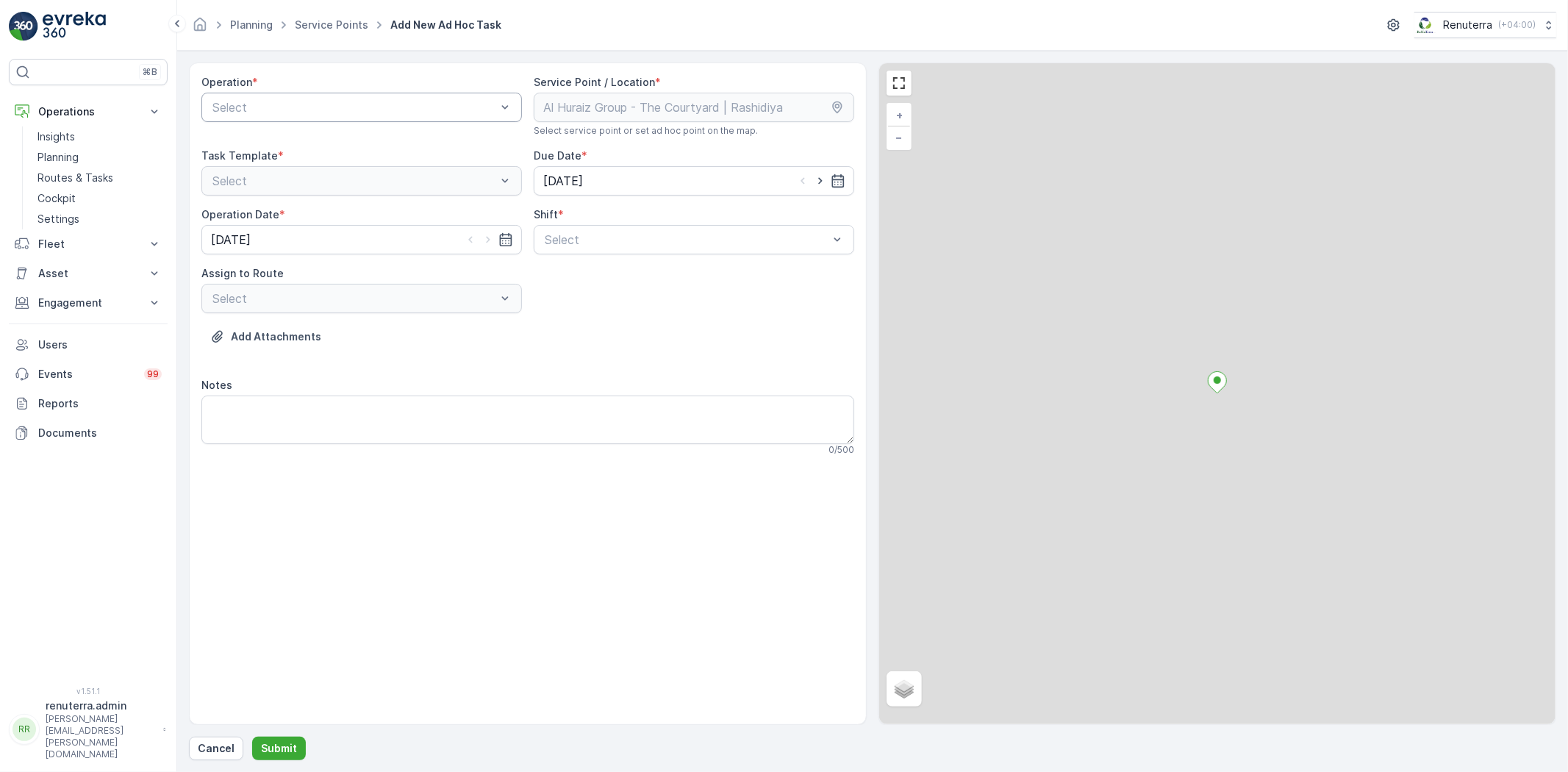
click at [274, 92] on div "Operation * Select" at bounding box center [362, 106] width 320 height 62
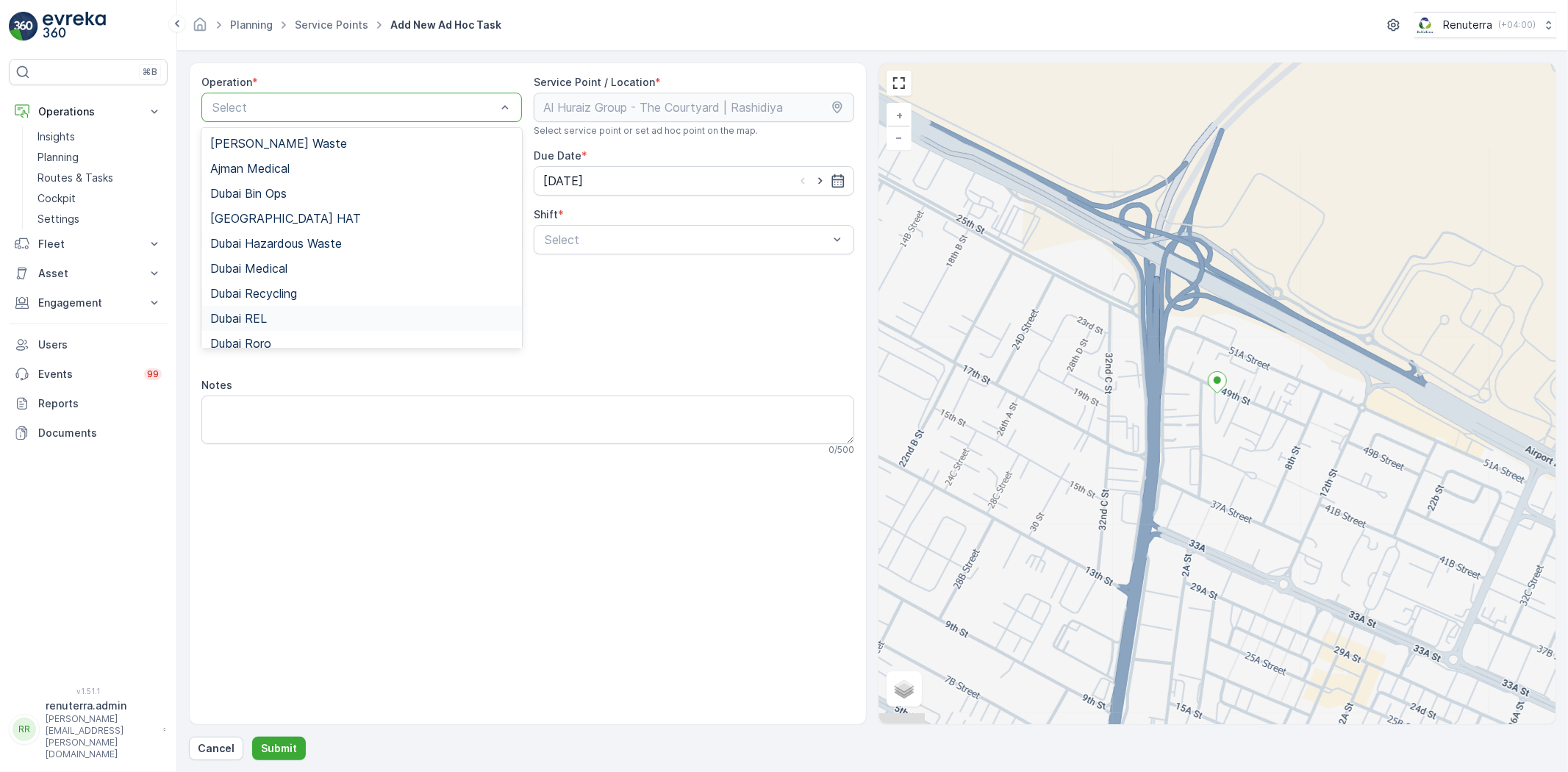
click at [309, 309] on div "Dubai REL" at bounding box center [362, 318] width 320 height 25
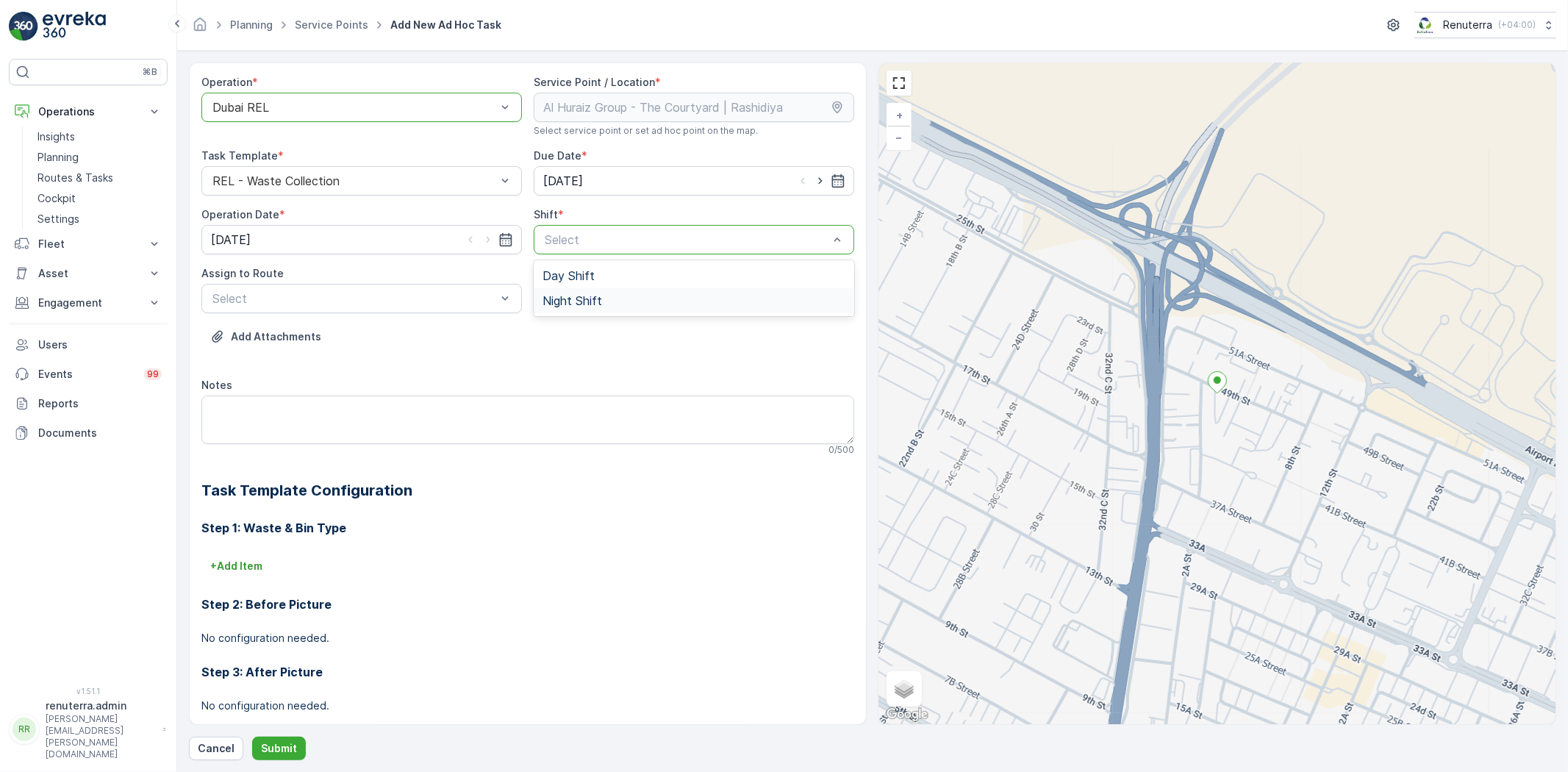
click at [591, 298] on span "Night Shift" at bounding box center [572, 301] width 60 height 13
click at [280, 288] on div "Select" at bounding box center [362, 298] width 320 height 29
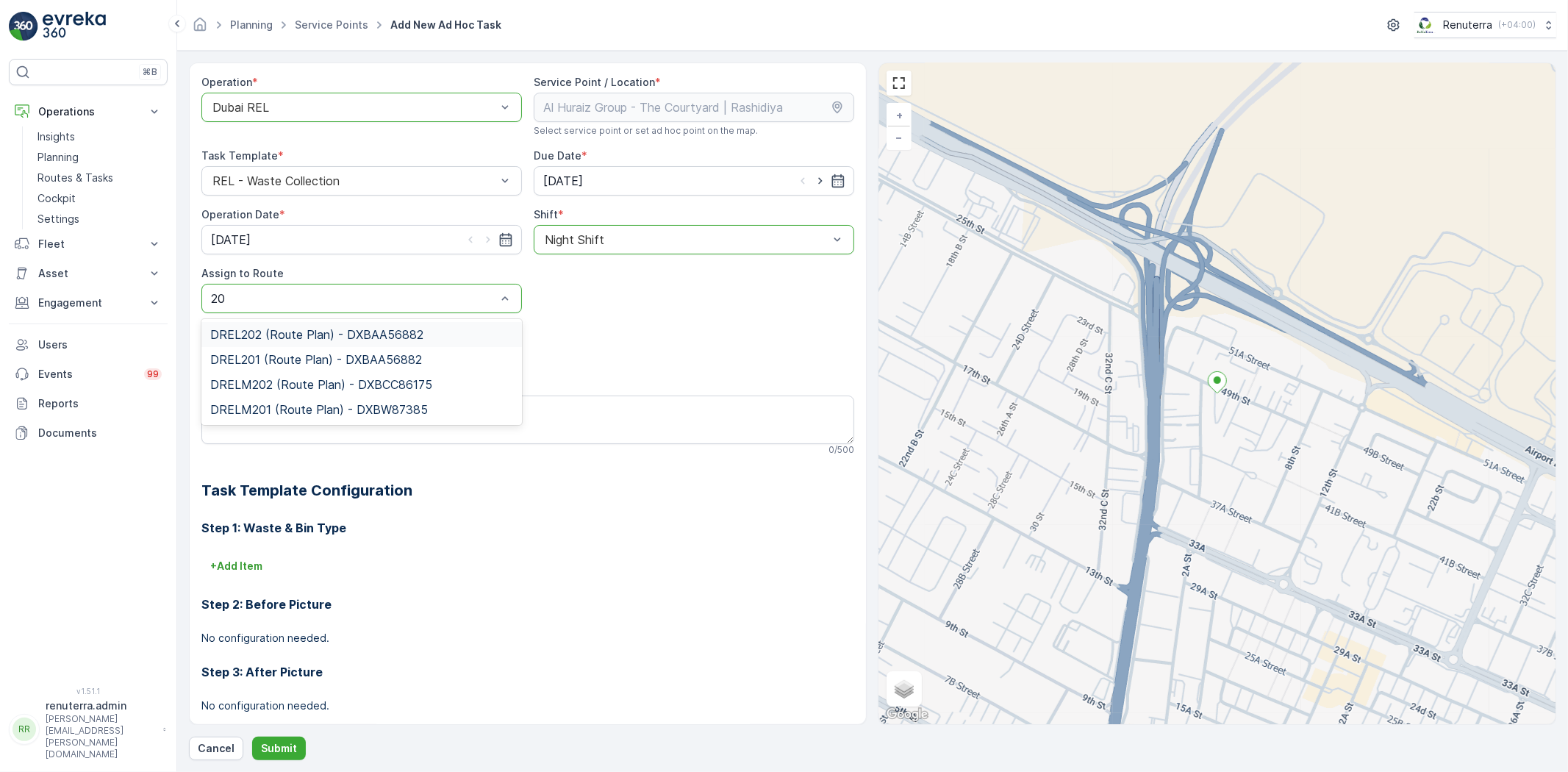
type input "202"
drag, startPoint x: 342, startPoint y: 363, endPoint x: 339, endPoint y: 399, distance: 36.1
click at [339, 364] on span "DRELM202 (Route Plan) - DXBCC86175" at bounding box center [321, 359] width 222 height 13
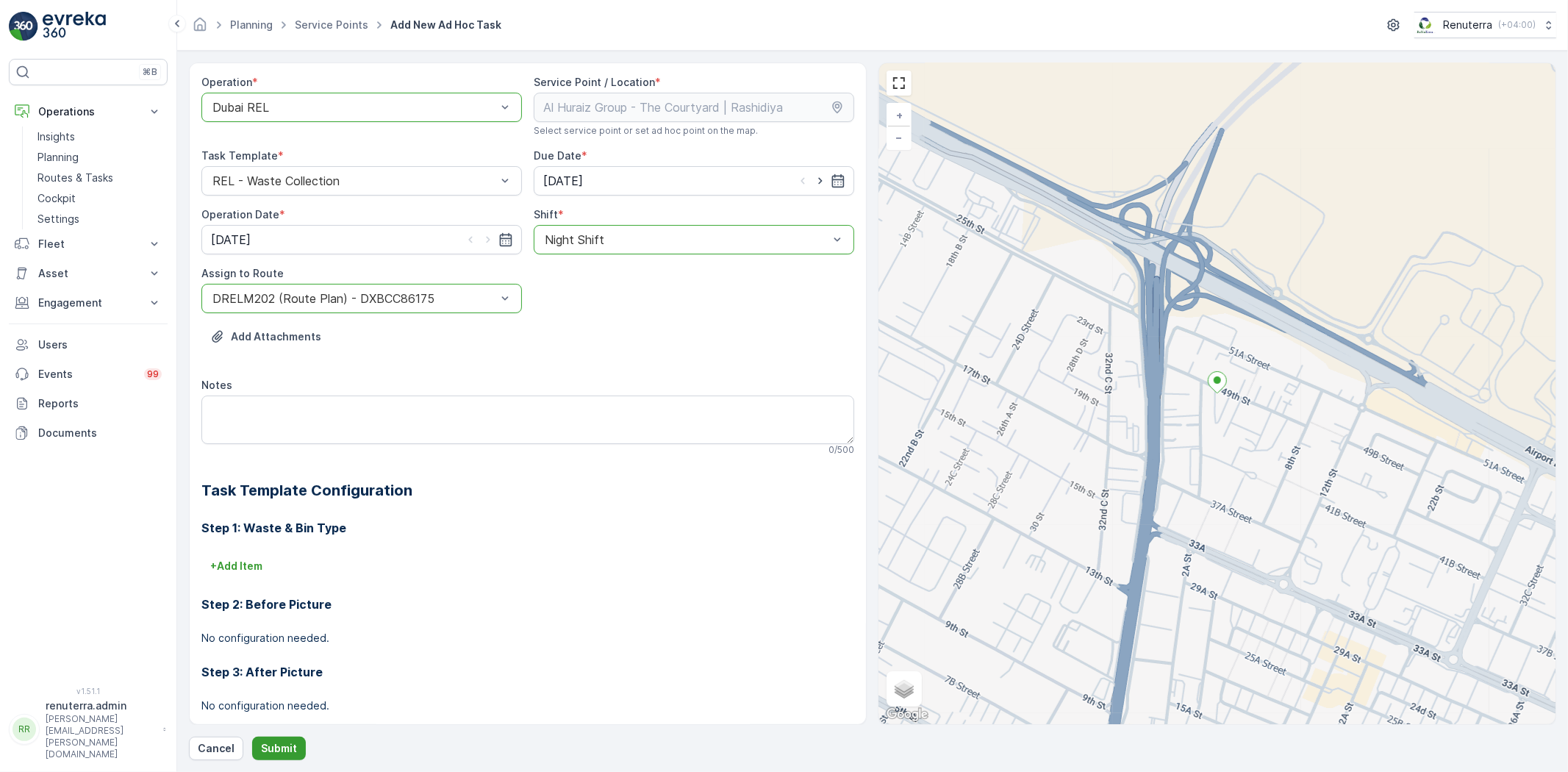
click at [275, 737] on button "Submit" at bounding box center [279, 748] width 54 height 24
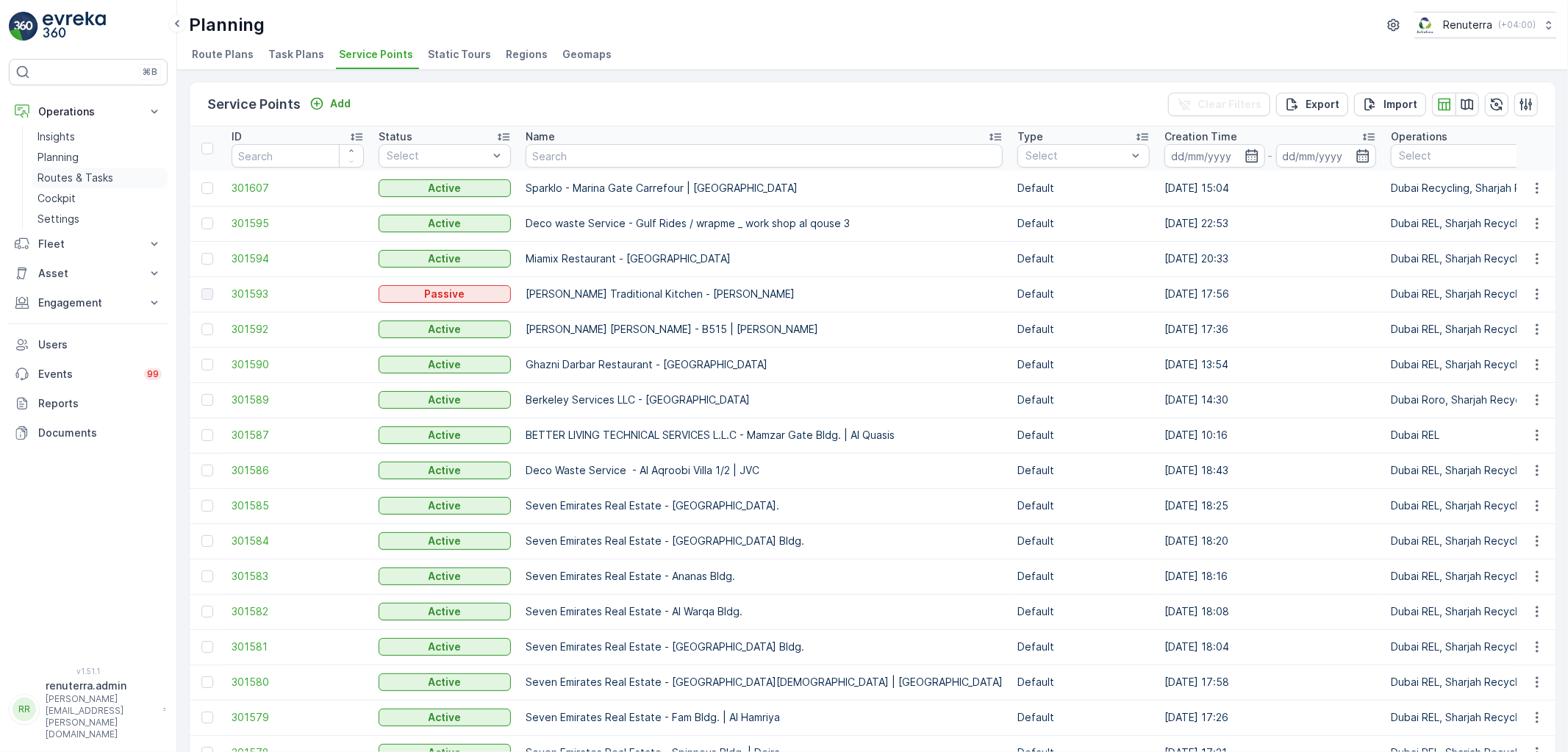
click at [121, 174] on link "Routes & Tasks" at bounding box center [100, 177] width 136 height 20
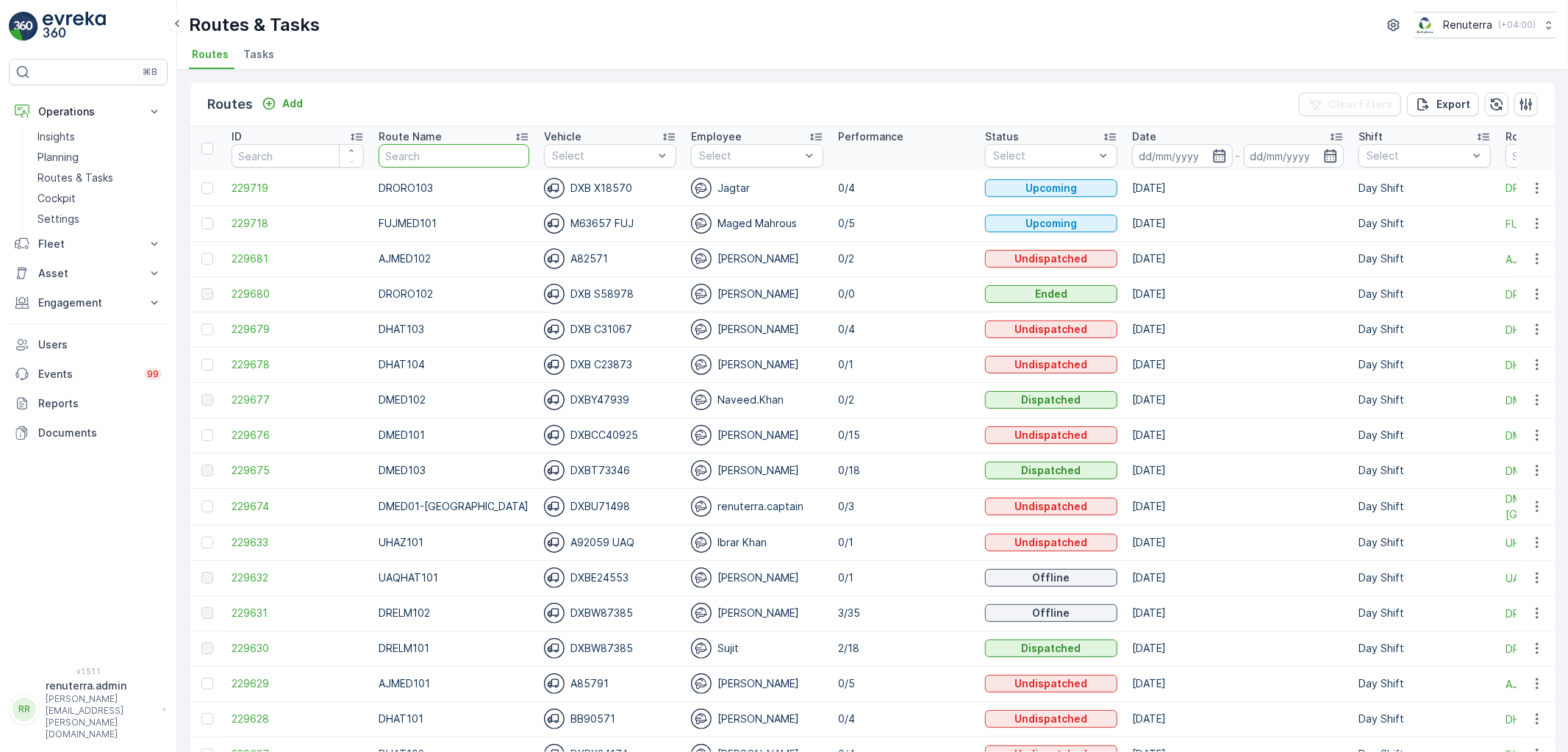
click at [442, 148] on input "text" at bounding box center [453, 155] width 150 height 24
type input "103"
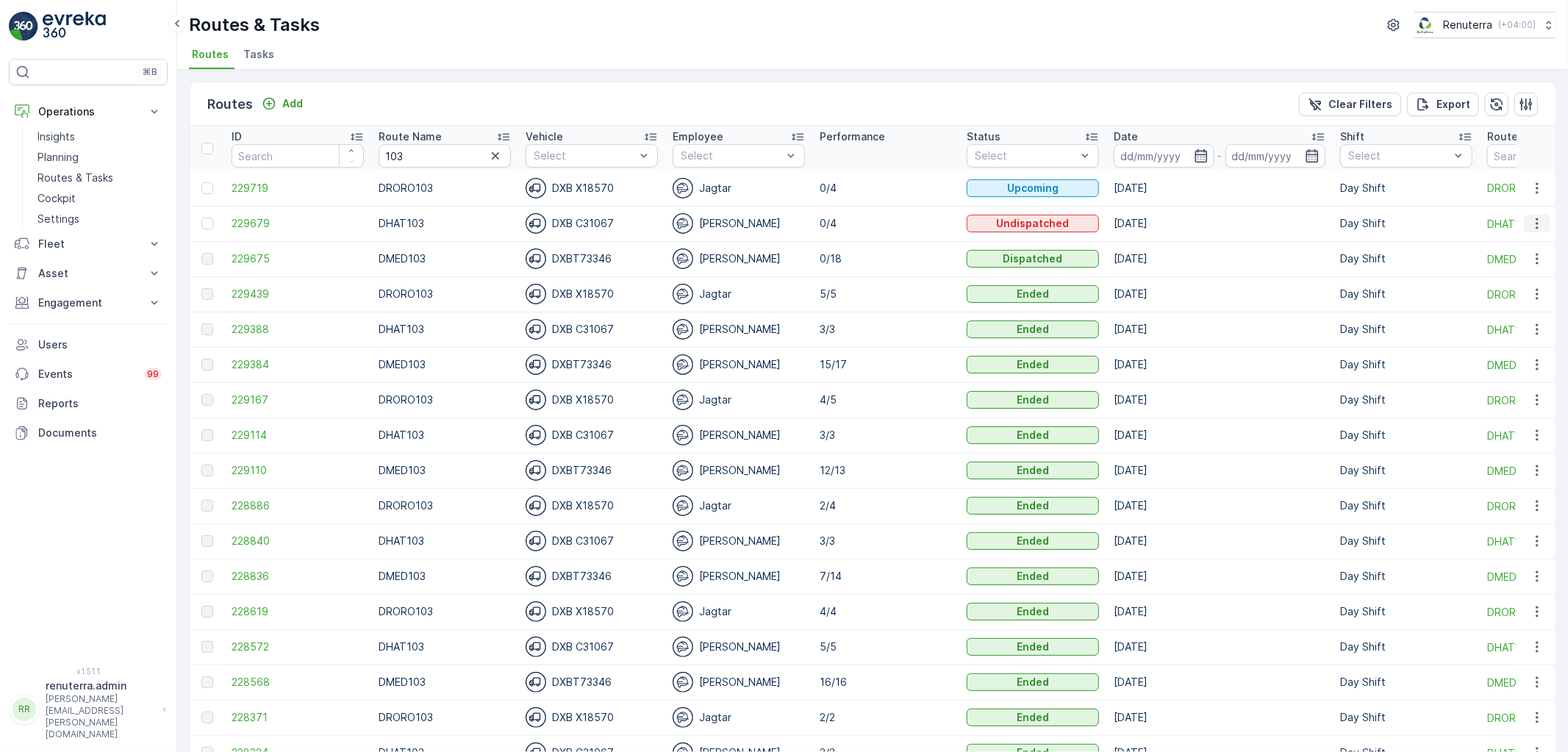
click at [1543, 217] on button "button" at bounding box center [1537, 224] width 26 height 18
click at [1520, 306] on span "Change Assignee" at bounding box center [1503, 307] width 86 height 15
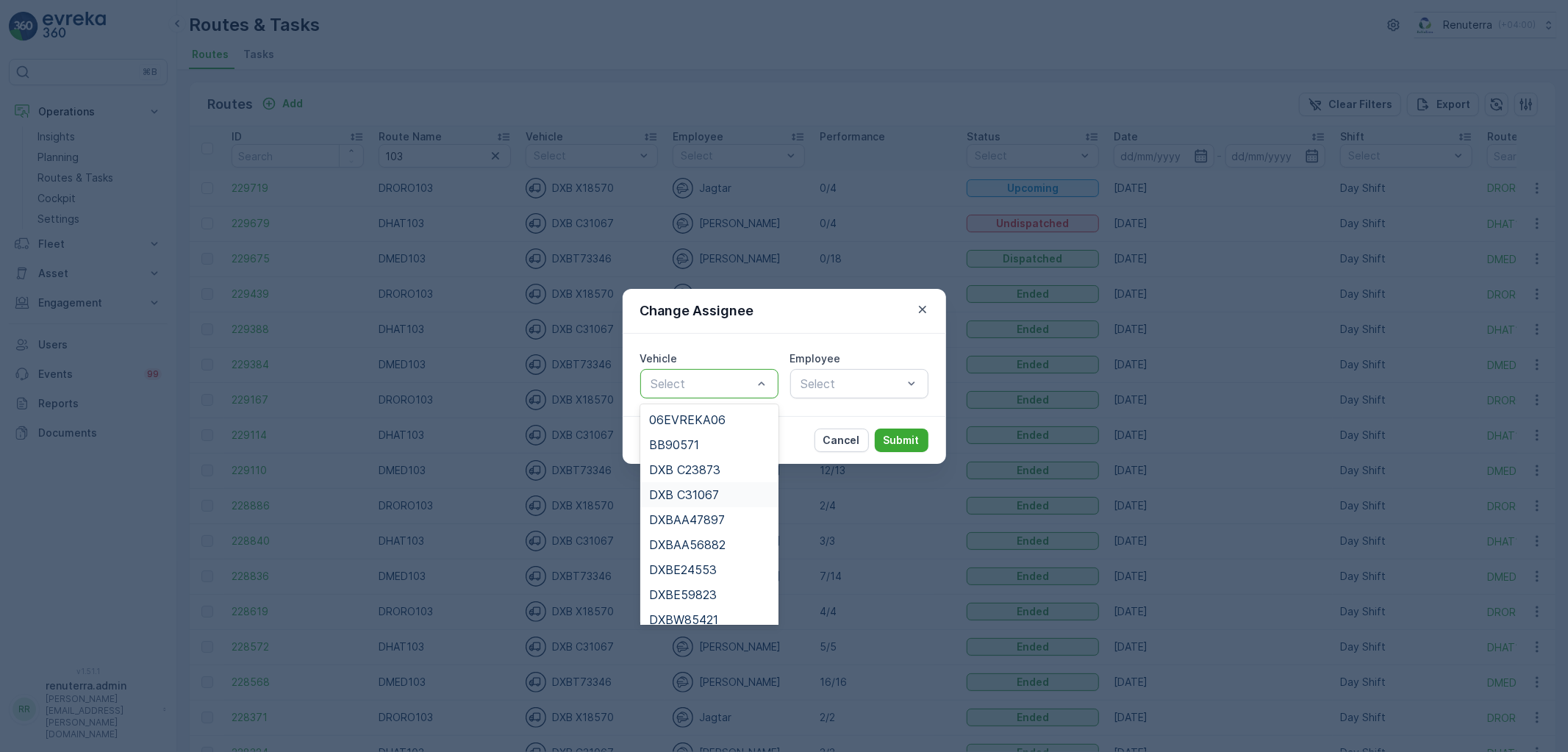
click at [686, 495] on span "DXB C31067" at bounding box center [683, 495] width 69 height 13
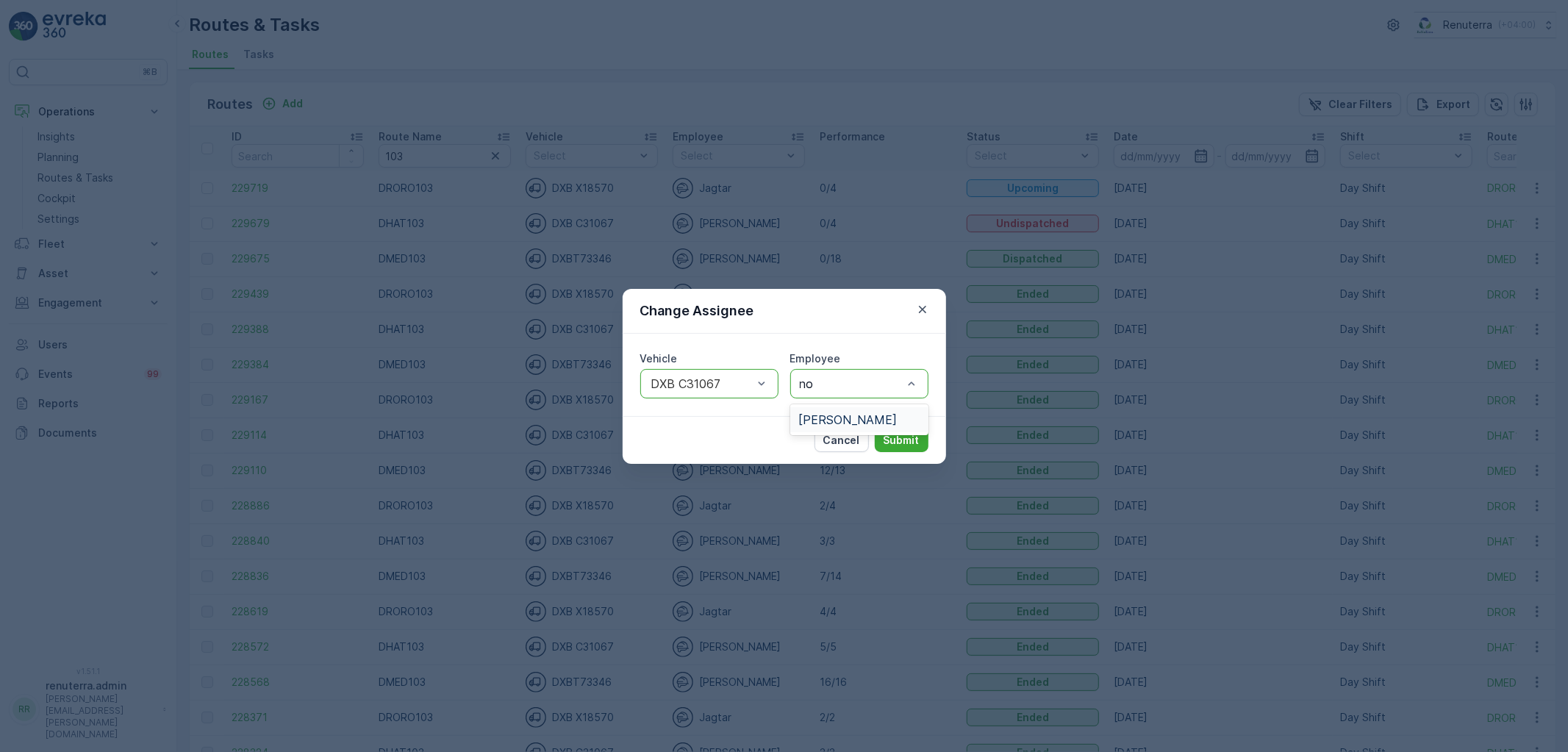
type input "noo"
click at [836, 422] on span "[PERSON_NAME]" at bounding box center [848, 420] width 99 height 13
click at [903, 436] on p "Submit" at bounding box center [902, 441] width 36 height 15
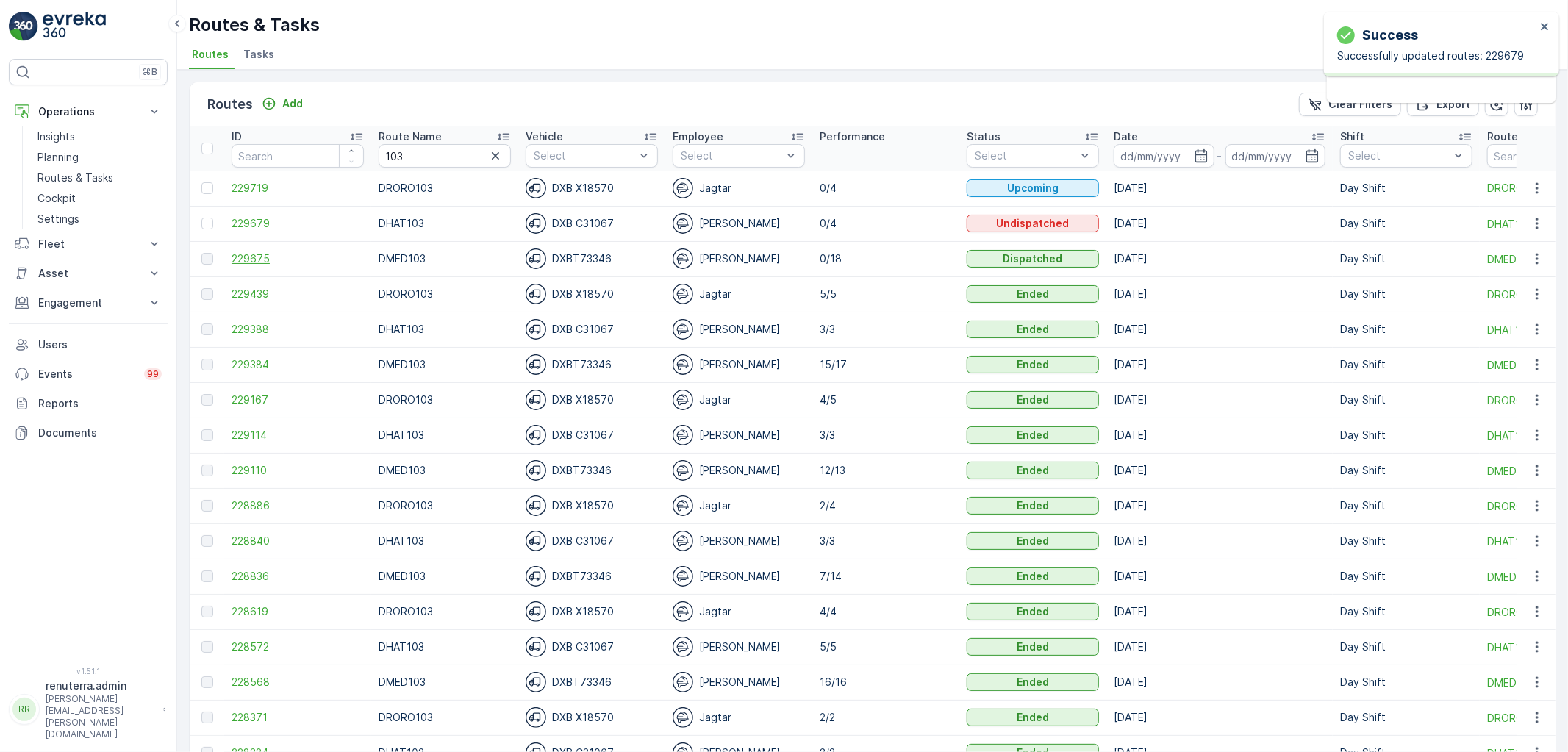
click at [252, 253] on span "229675" at bounding box center [297, 259] width 132 height 15
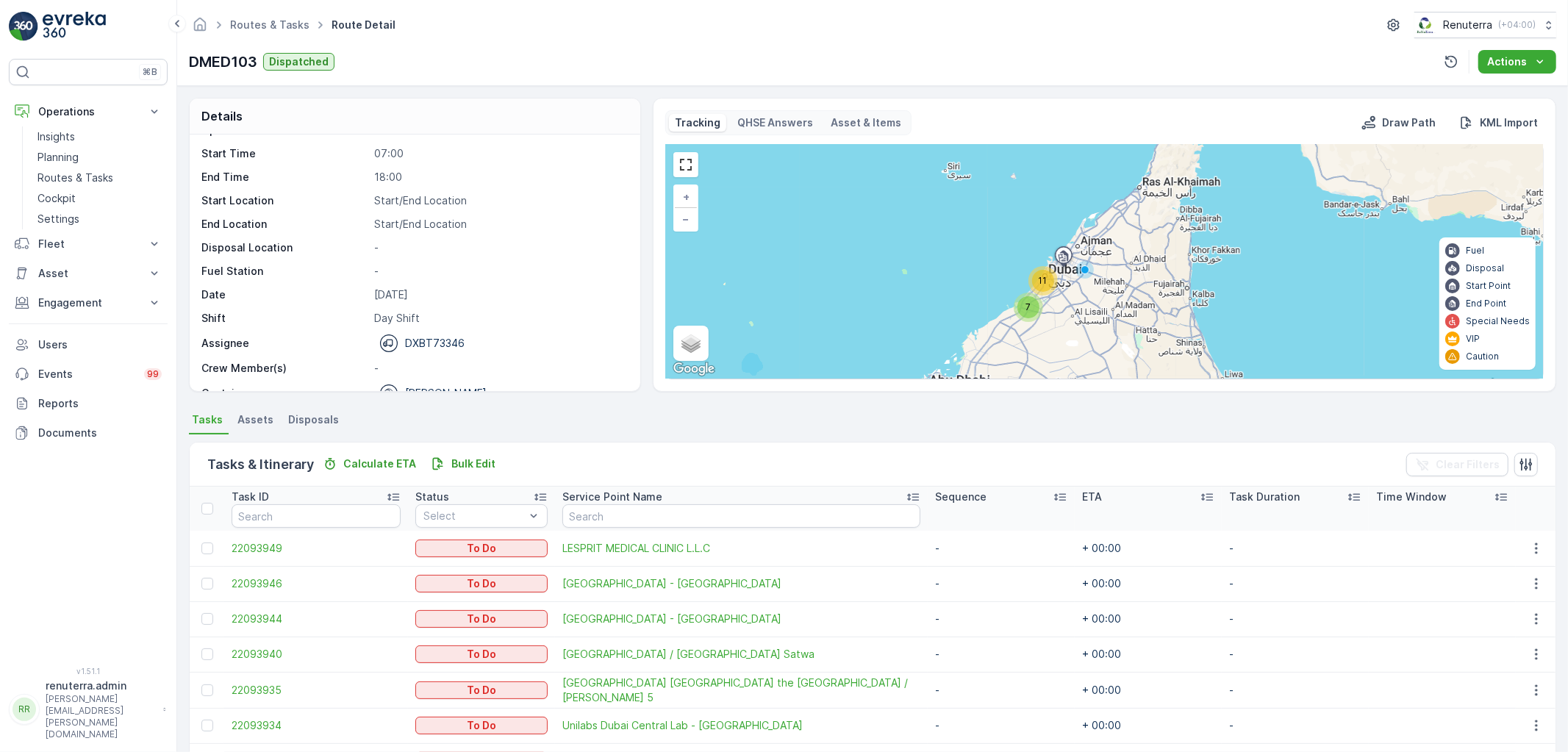
scroll to position [47, 0]
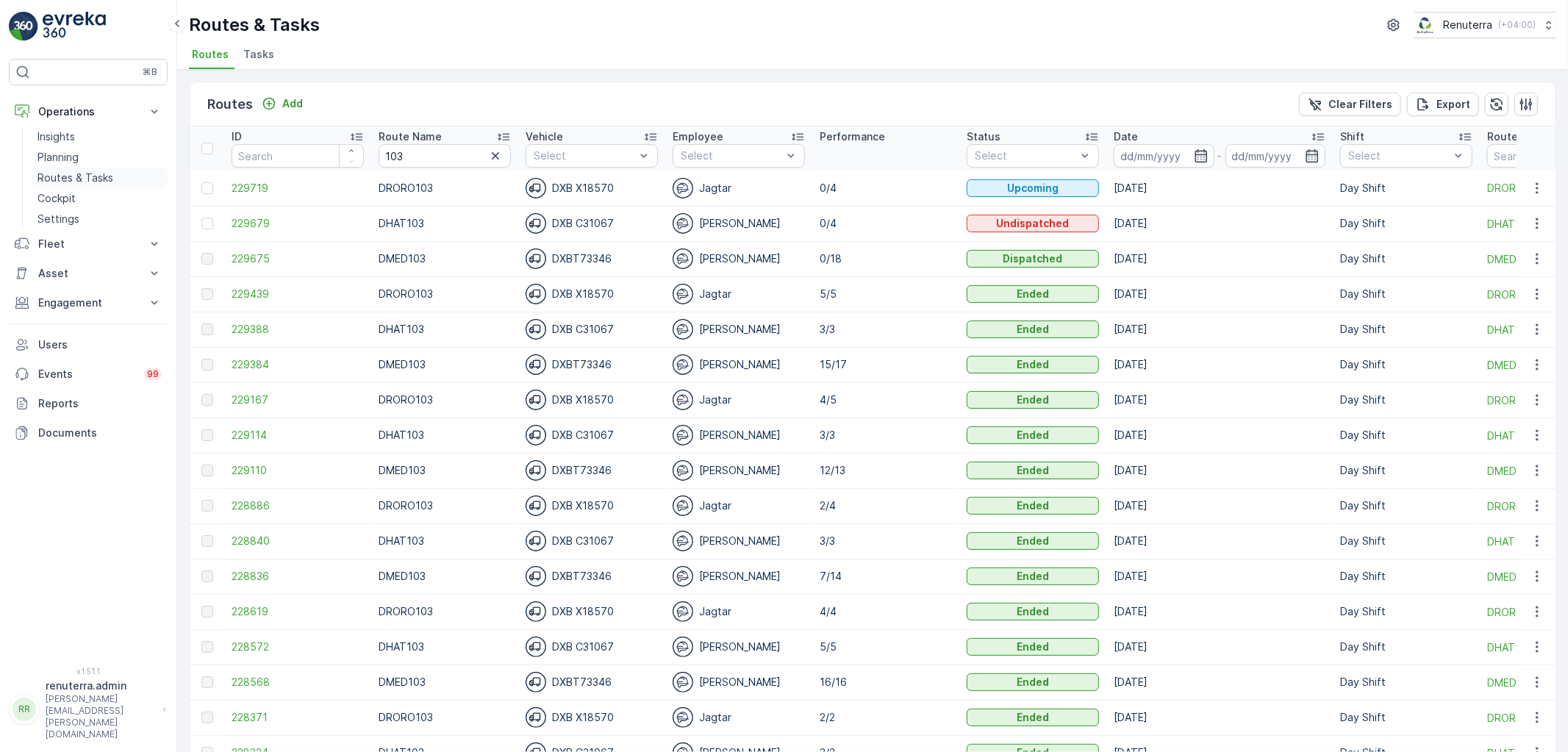
click at [64, 169] on link "Routes & Tasks" at bounding box center [100, 177] width 136 height 20
